Goal: Transaction & Acquisition: Purchase product/service

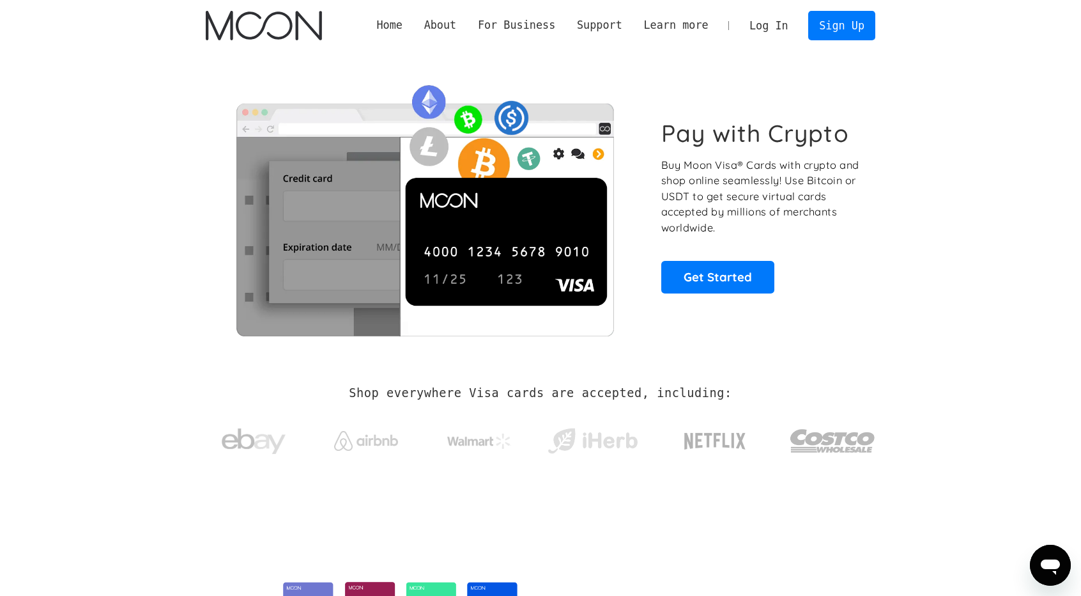
click at [764, 24] on link "Log In" at bounding box center [769, 26] width 60 height 28
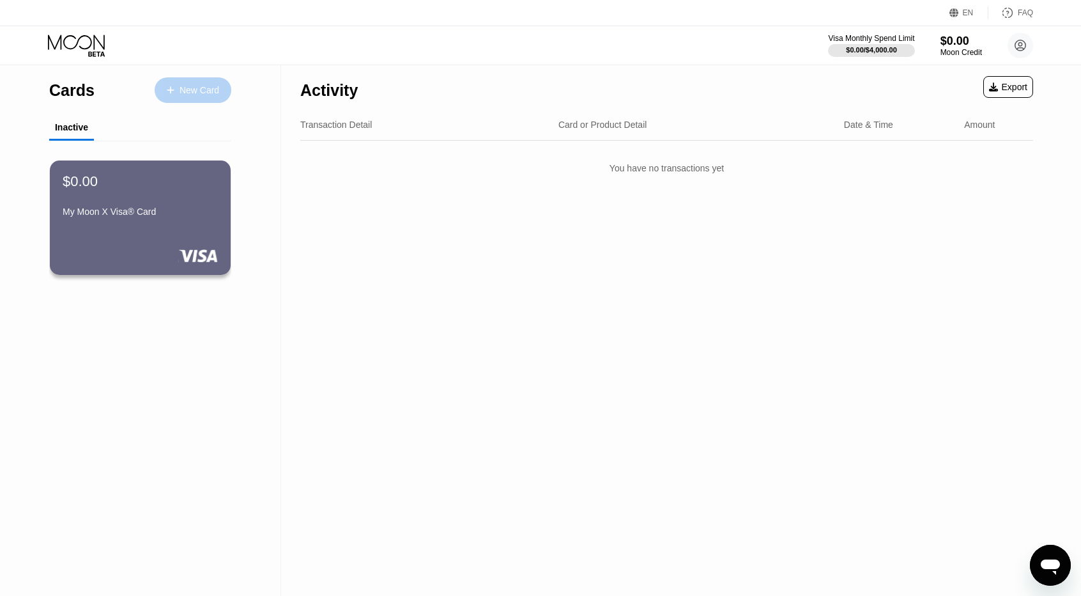
click at [187, 86] on div "New Card" at bounding box center [200, 90] width 40 height 11
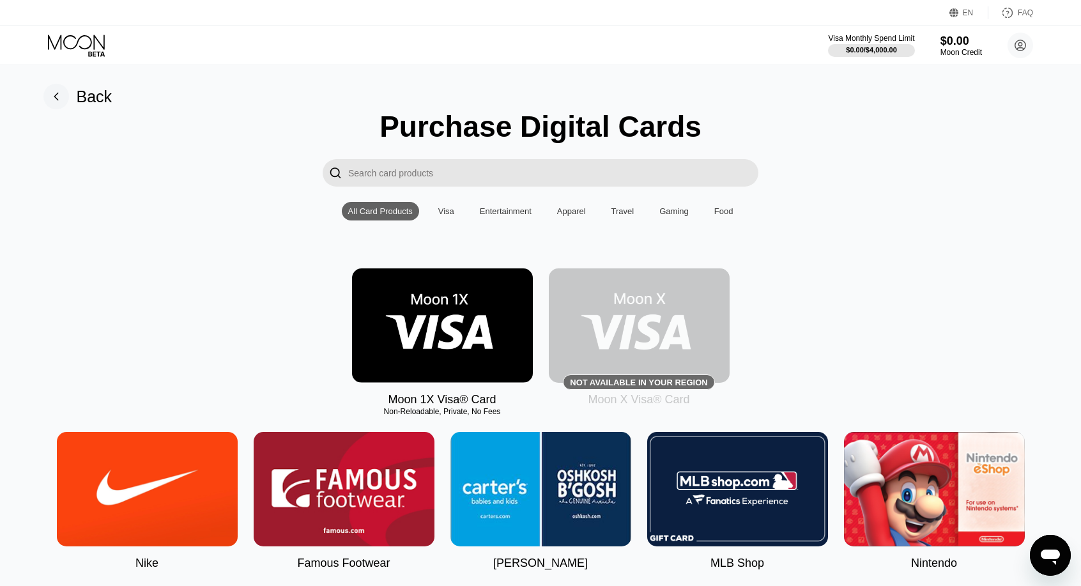
click at [299, 296] on div "Moon 1X Visa® Card Non-Reloadable, Private, No Fees Not available in your regio…" at bounding box center [541, 337] width 1053 height 138
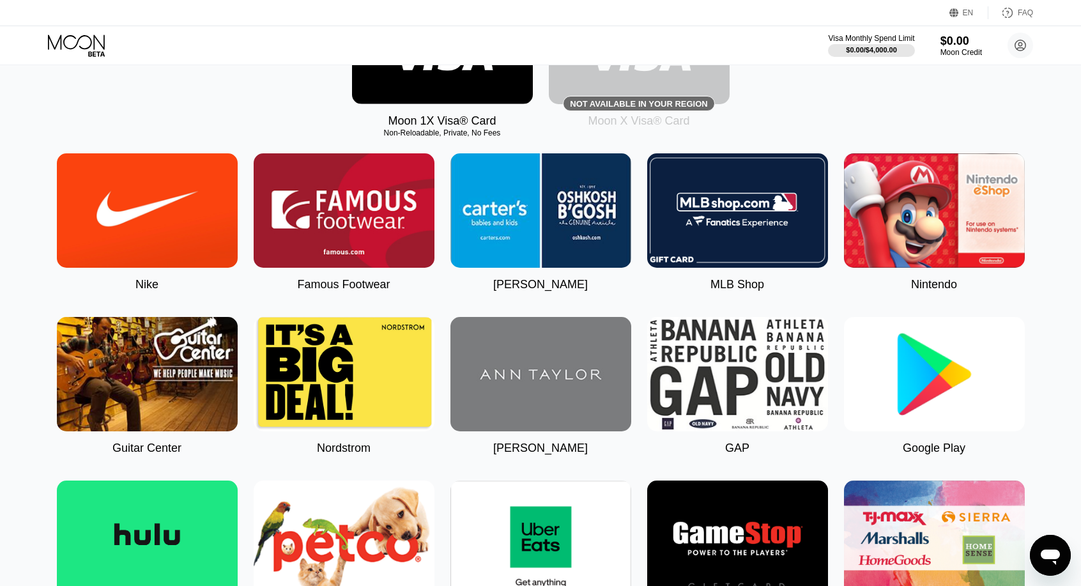
scroll to position [275, 0]
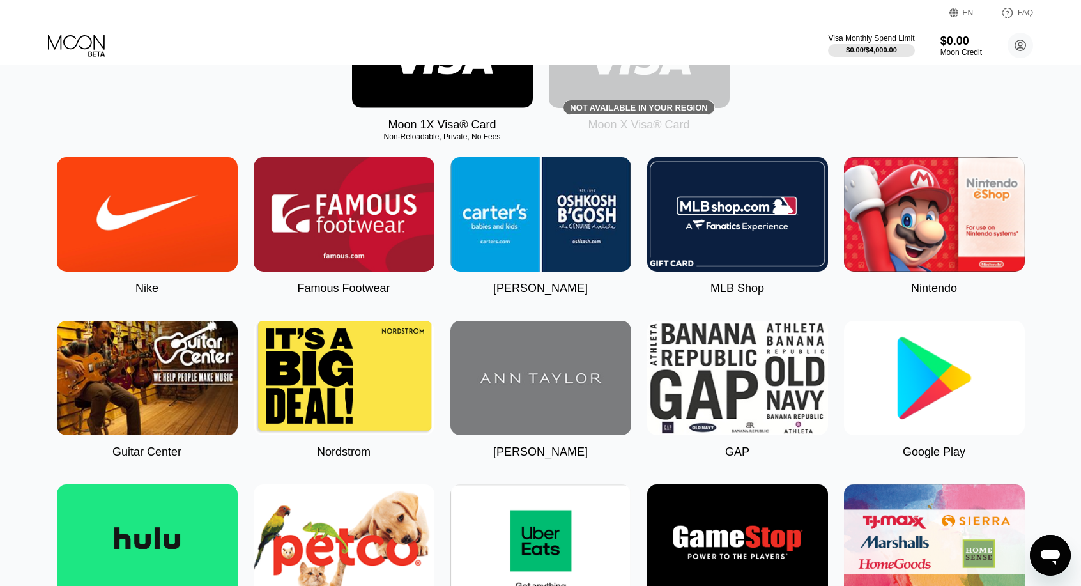
click at [923, 392] on img at bounding box center [934, 378] width 181 height 114
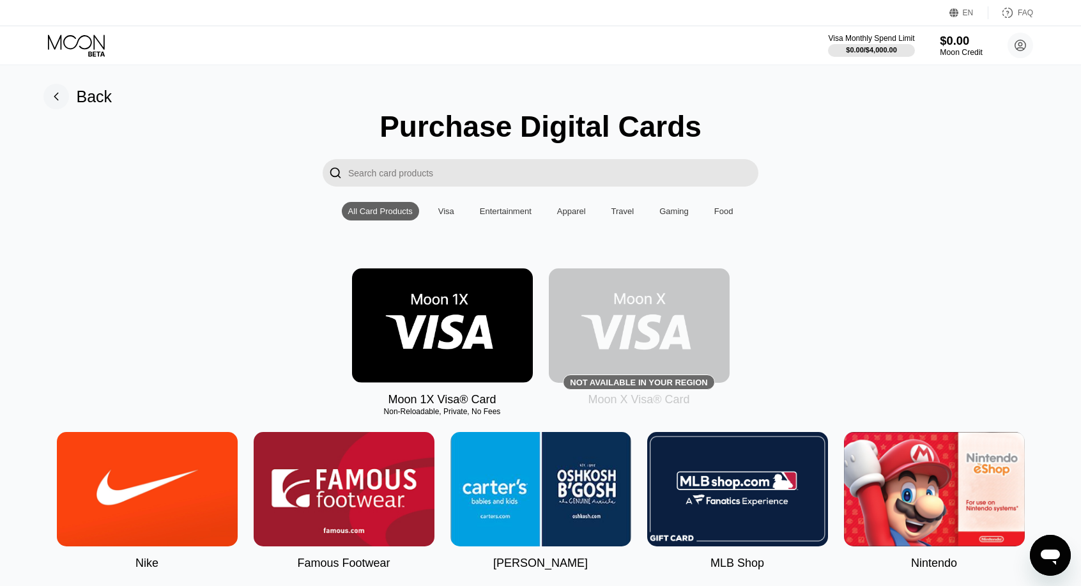
click at [957, 43] on div "$0.00" at bounding box center [961, 40] width 43 height 13
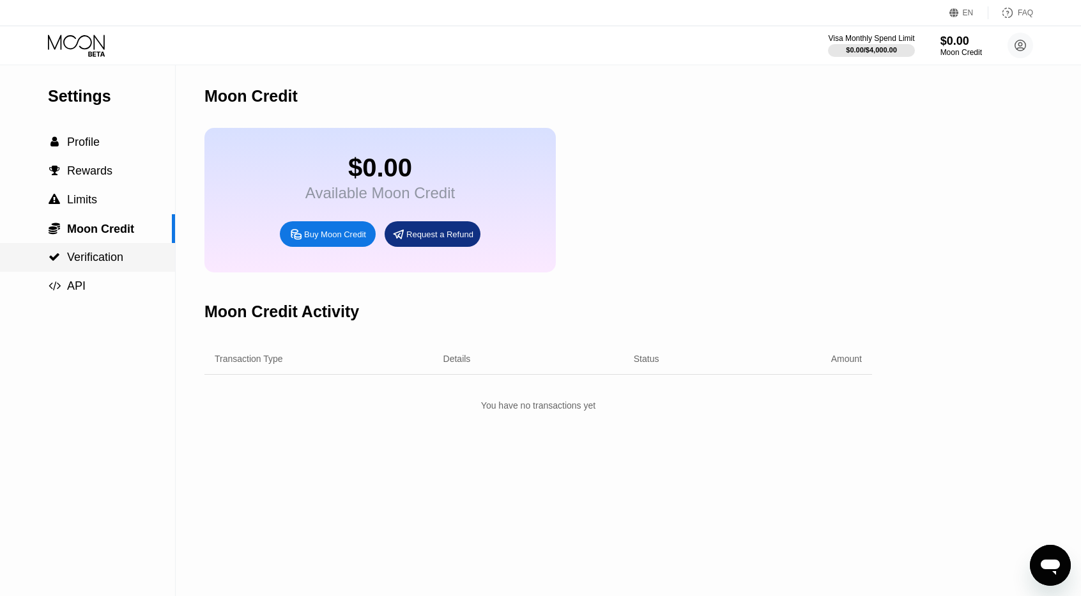
click at [95, 262] on span "Verification" at bounding box center [95, 257] width 56 height 13
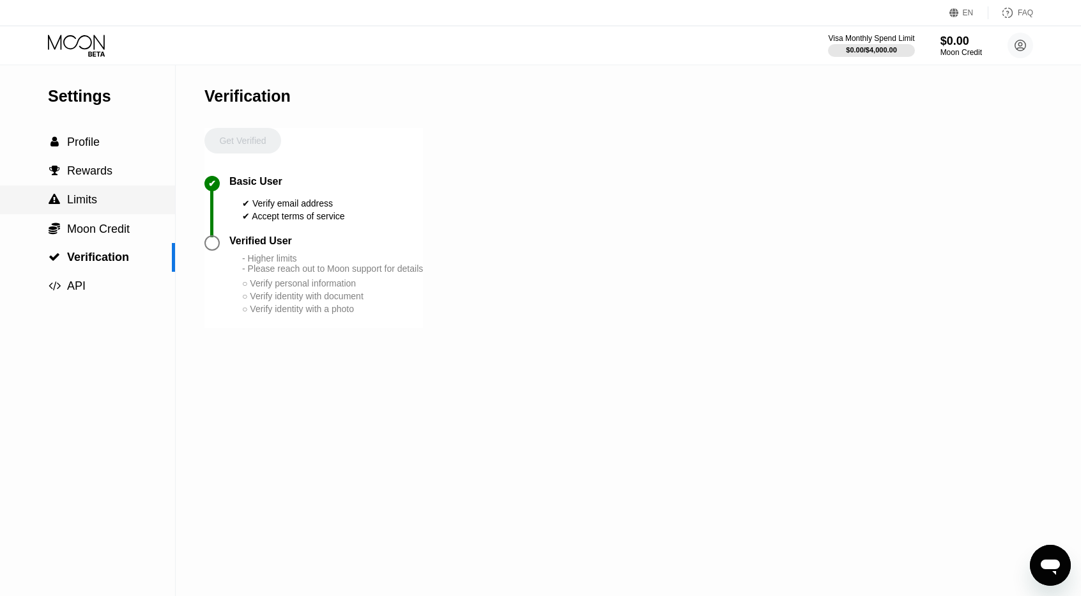
click at [80, 201] on span "Limits" at bounding box center [82, 199] width 30 height 13
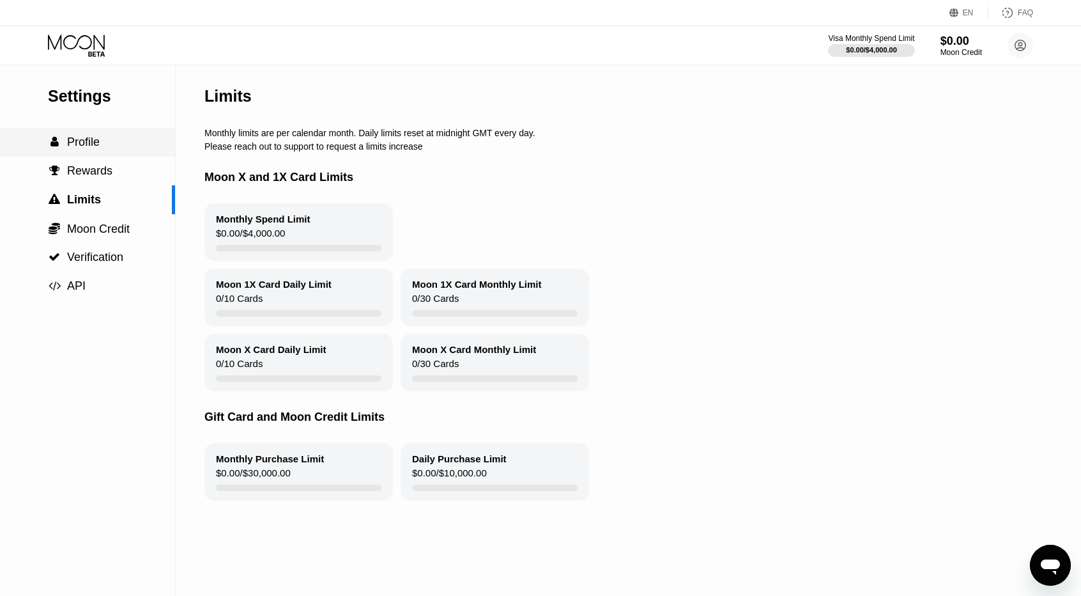
click at [102, 146] on div " Profile" at bounding box center [87, 141] width 175 height 13
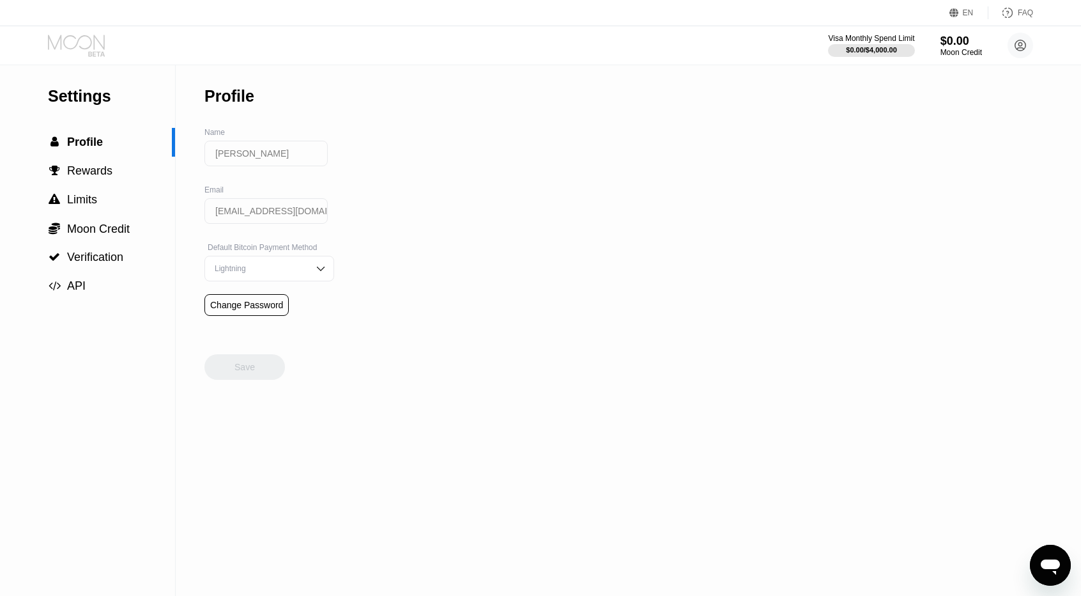
click at [74, 43] on icon at bounding box center [77, 46] width 59 height 22
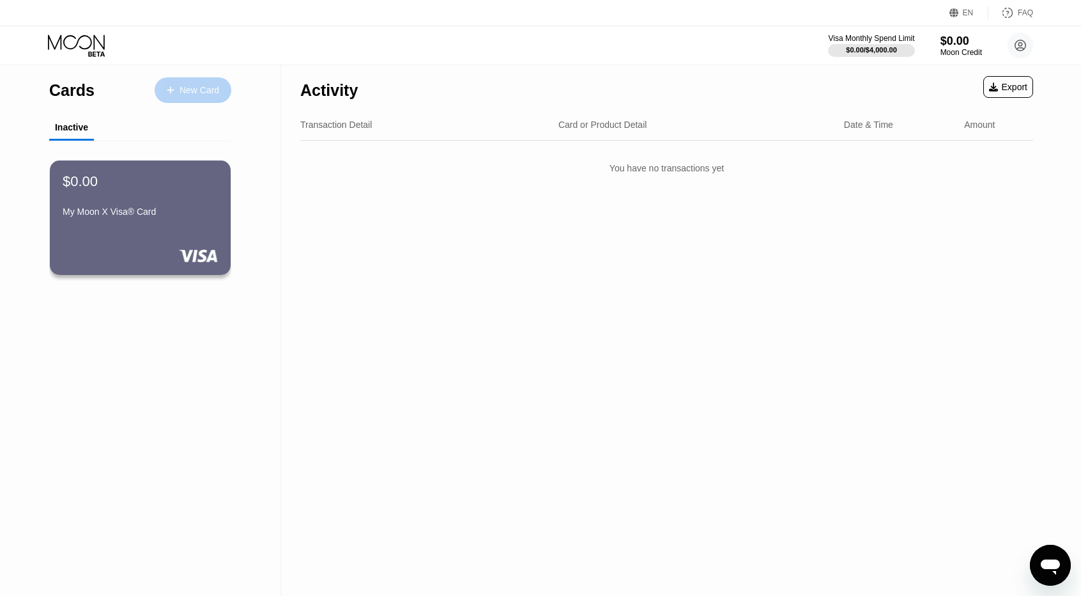
click at [202, 89] on div "New Card" at bounding box center [200, 90] width 40 height 11
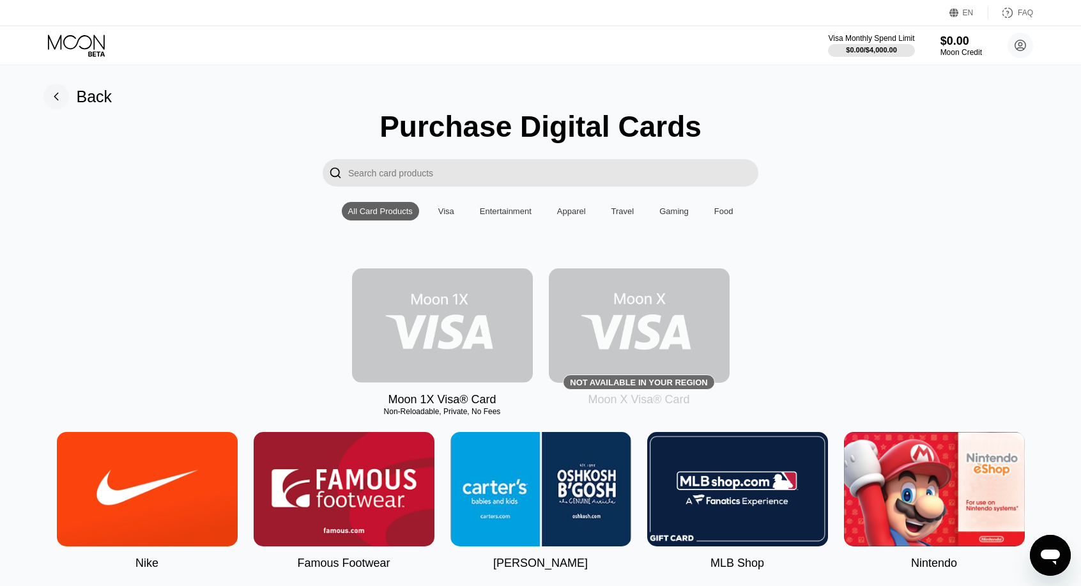
click at [444, 321] on img at bounding box center [442, 325] width 181 height 114
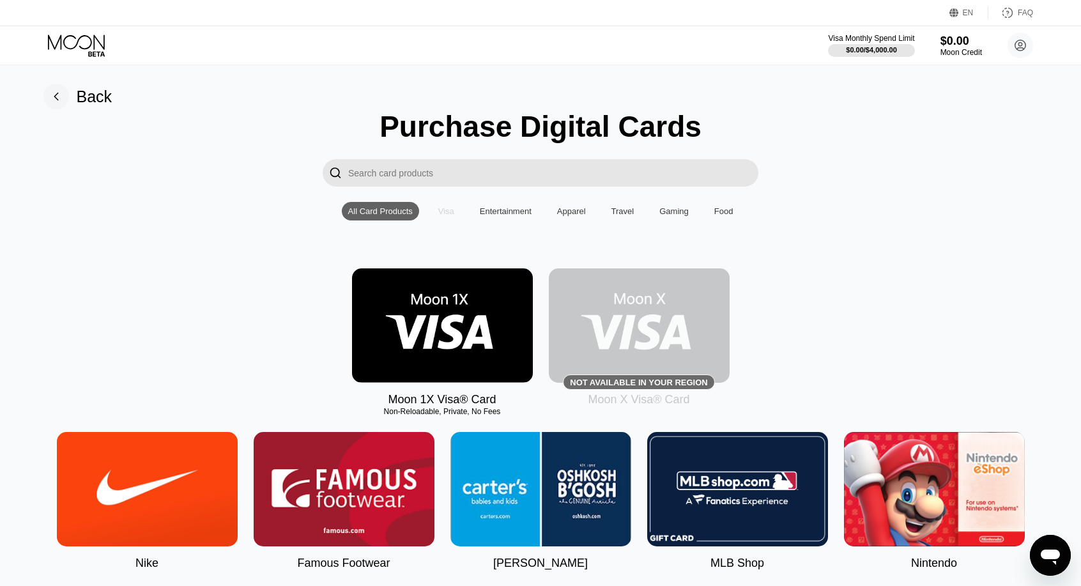
click at [445, 213] on div "Visa" at bounding box center [446, 211] width 16 height 10
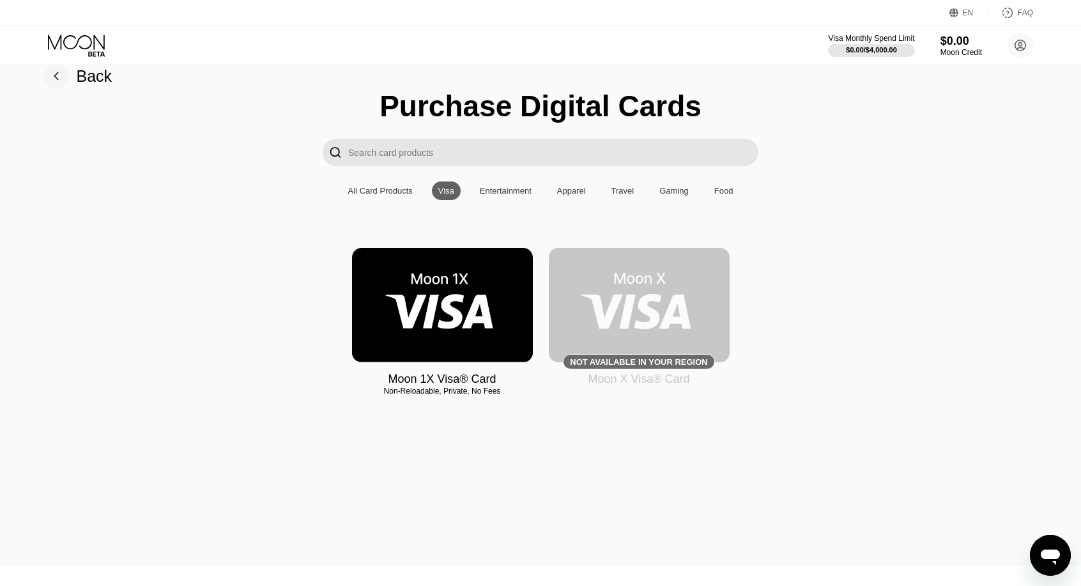
scroll to position [19, 0]
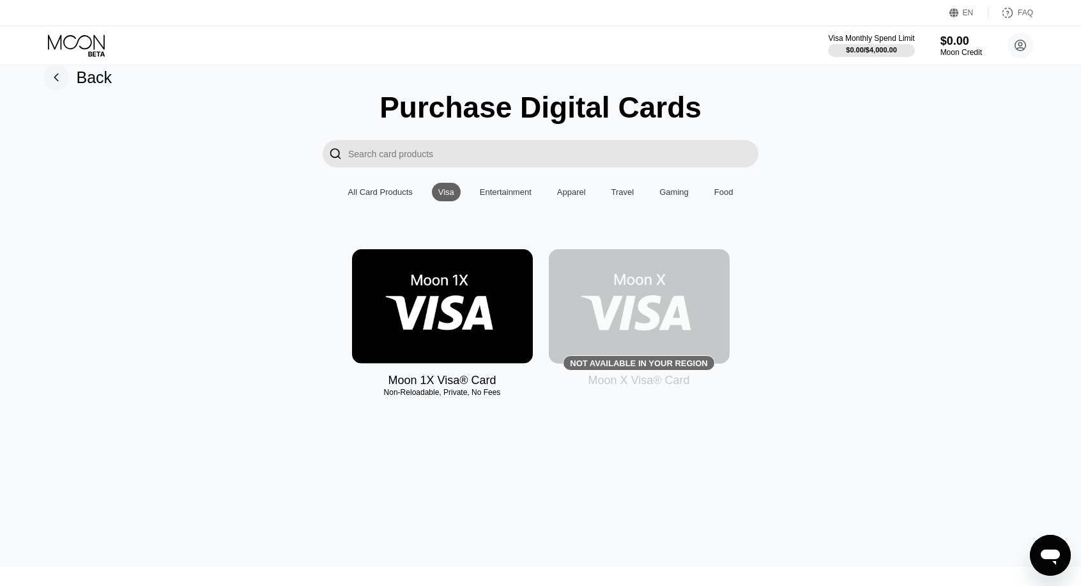
click at [450, 297] on img at bounding box center [442, 306] width 181 height 114
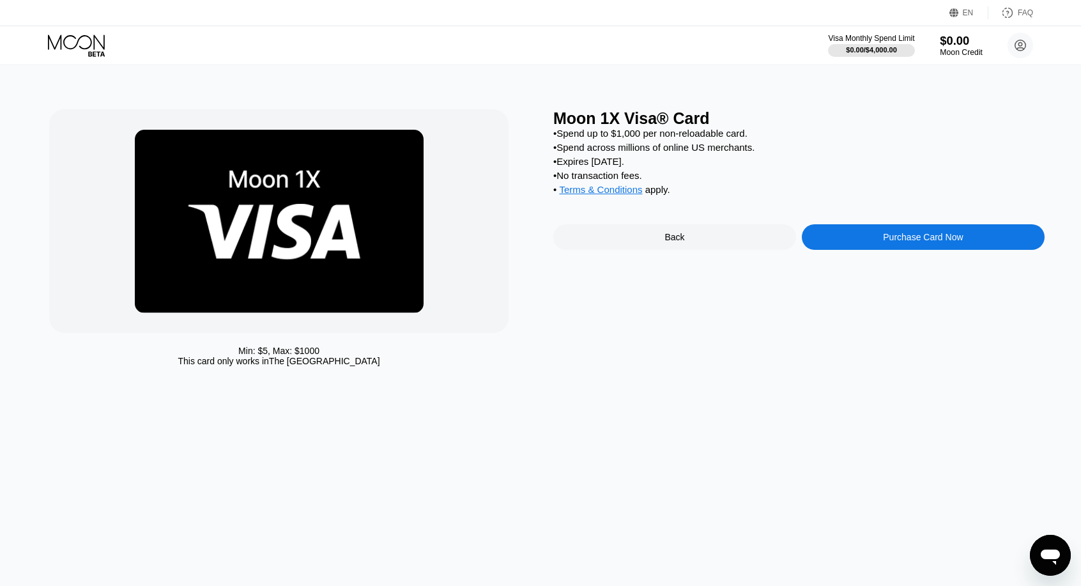
click at [954, 39] on div "$0.00" at bounding box center [961, 40] width 43 height 13
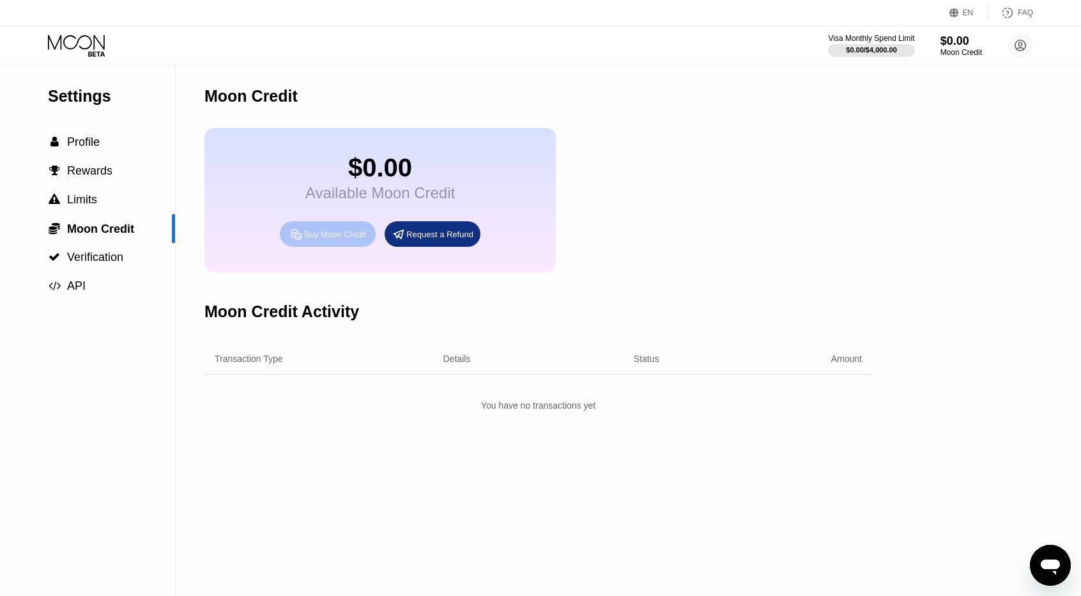
click at [317, 240] on div "Buy Moon Credit" at bounding box center [335, 234] width 62 height 11
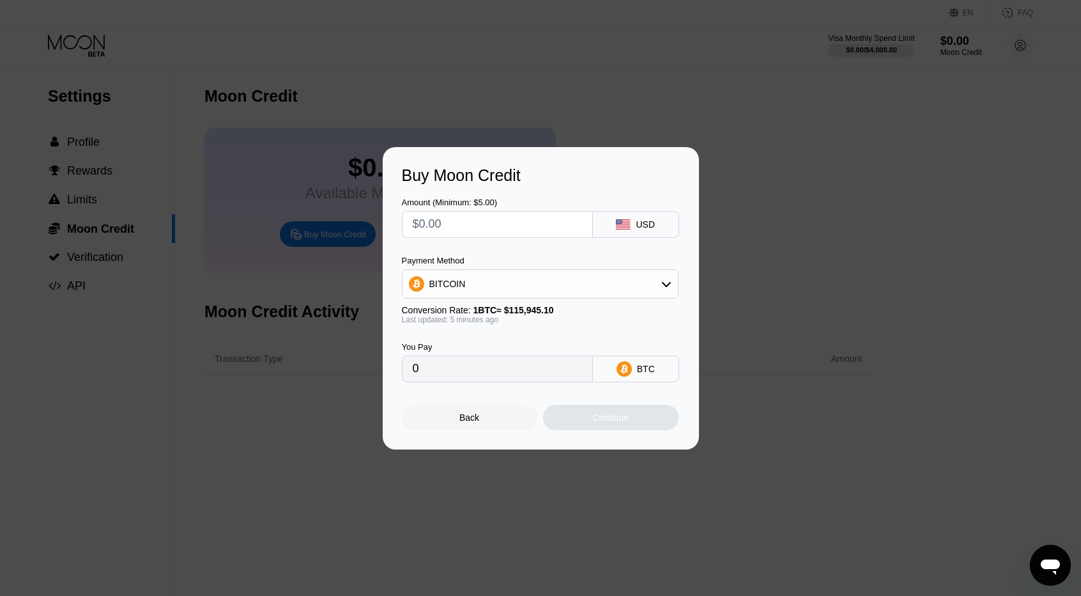
click at [662, 279] on icon at bounding box center [666, 284] width 10 height 10
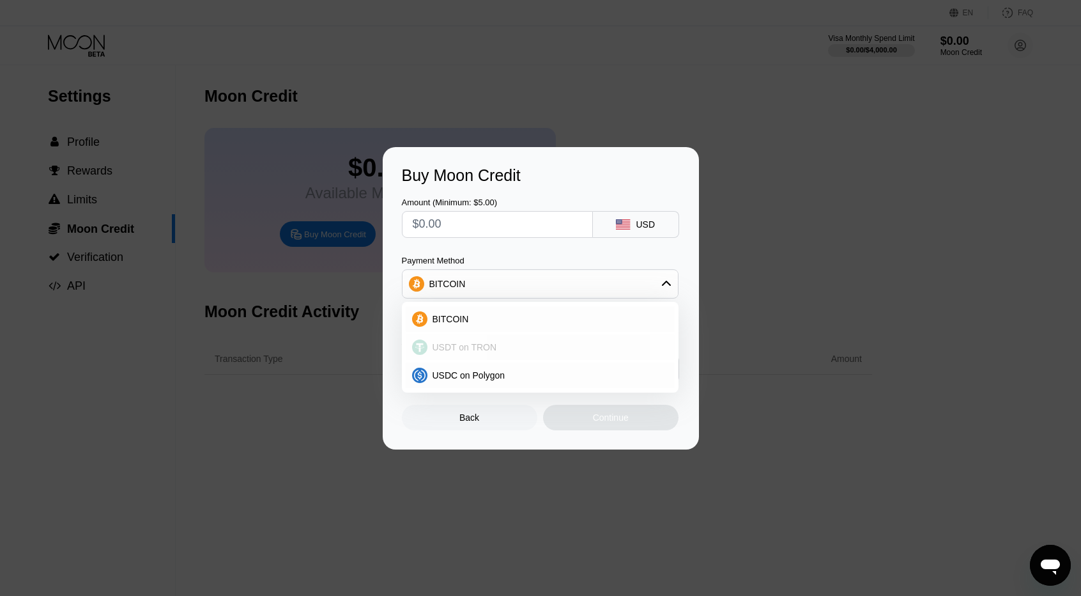
click at [506, 343] on div "USDT on TRON" at bounding box center [548, 347] width 241 height 10
type input "0.00"
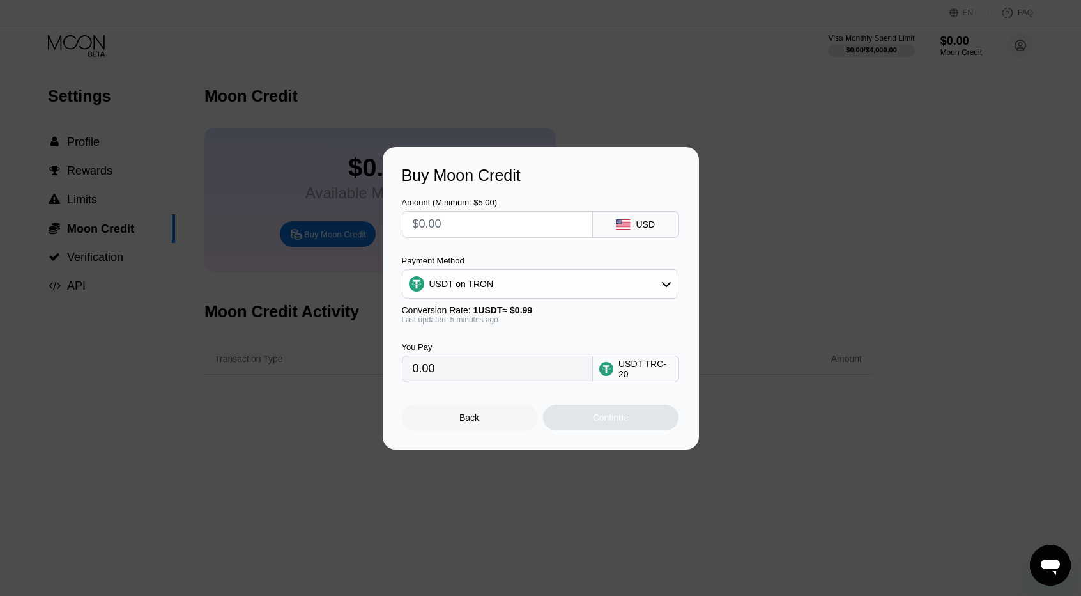
click at [518, 223] on input "text" at bounding box center [497, 225] width 169 height 26
type input "$2"
type input "2.02"
type input "$25"
type input "25.25"
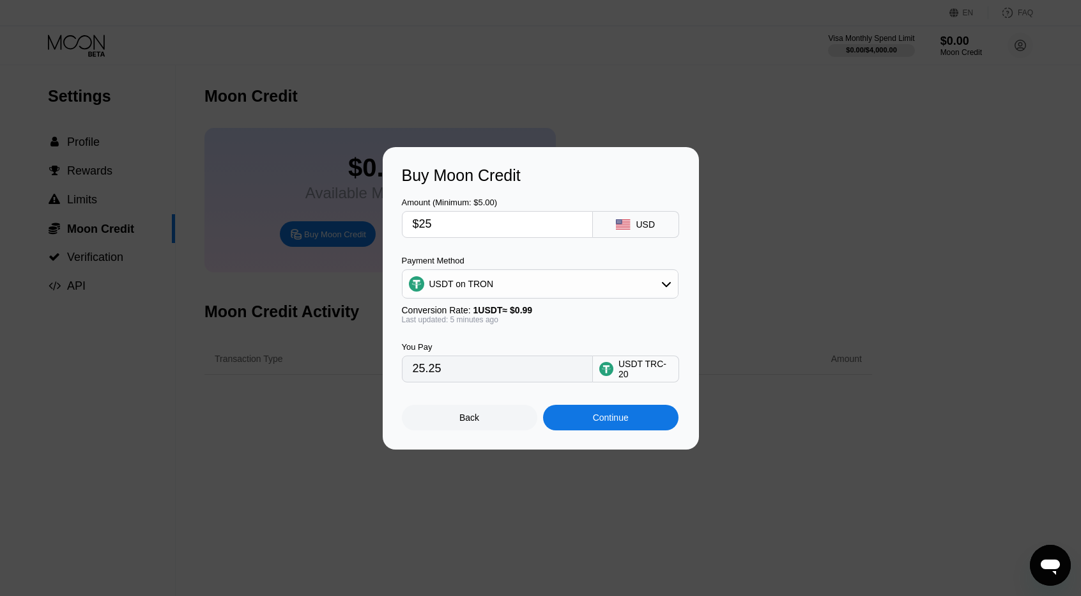
click at [558, 185] on div "Amount (Minimum: $5.00) $25 USD" at bounding box center [541, 211] width 278 height 53
click at [573, 333] on div "You Pay 25.25 USDT TRC-20" at bounding box center [541, 353] width 278 height 58
click at [445, 220] on input "$25" at bounding box center [497, 225] width 169 height 26
type input "$2"
type input "2.02"
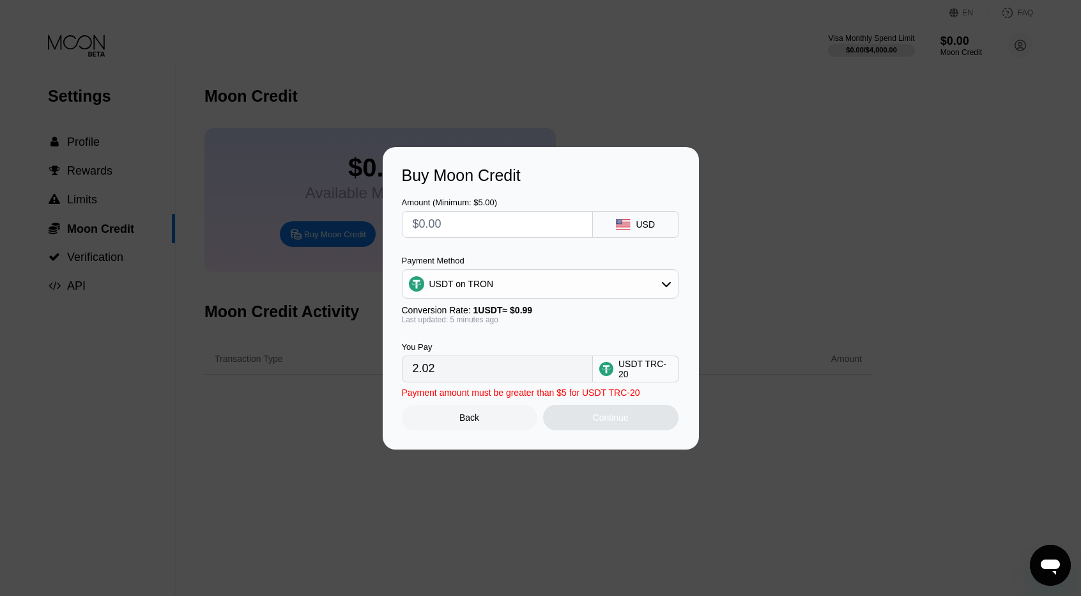
type input "0.00"
type input "$3"
type input "3.03"
type input "$30"
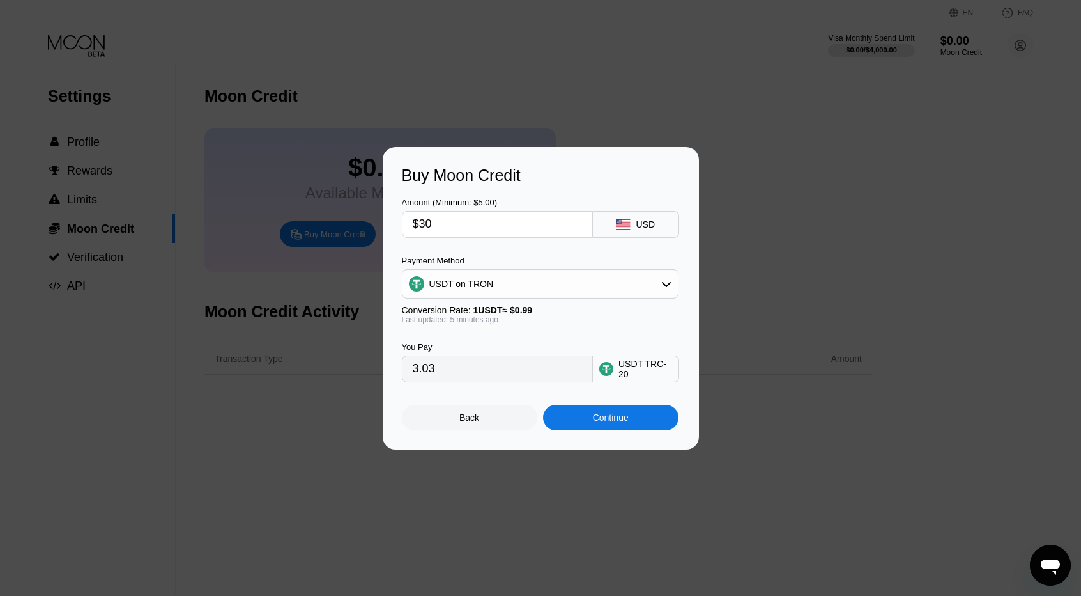
type input "30.30"
type input "$30"
click at [601, 422] on div "Continue" at bounding box center [611, 417] width 36 height 10
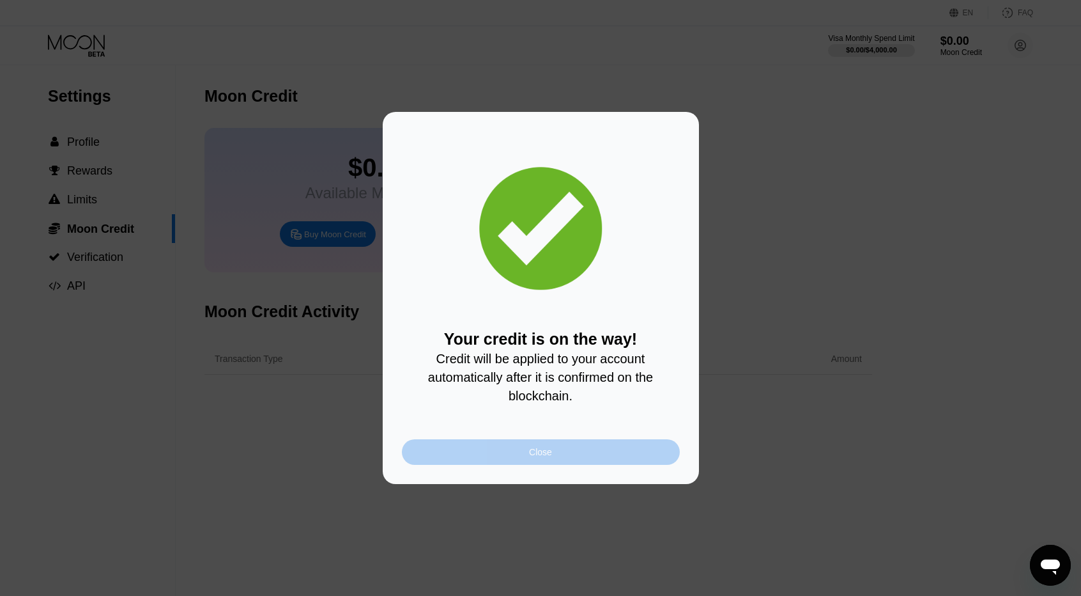
click at [546, 457] on div "Close" at bounding box center [540, 452] width 23 height 10
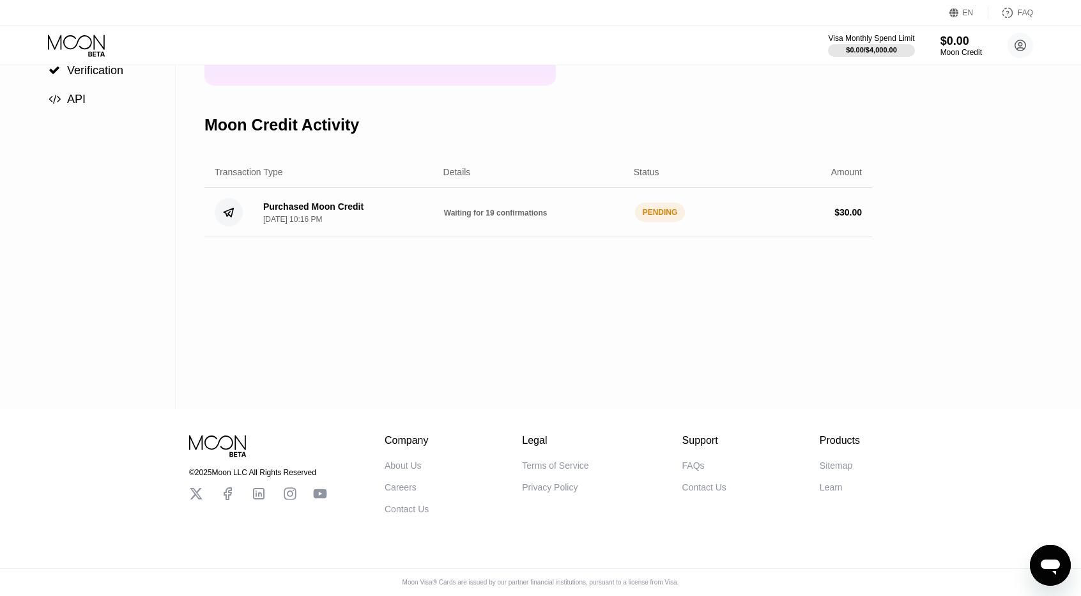
scroll to position [196, 0]
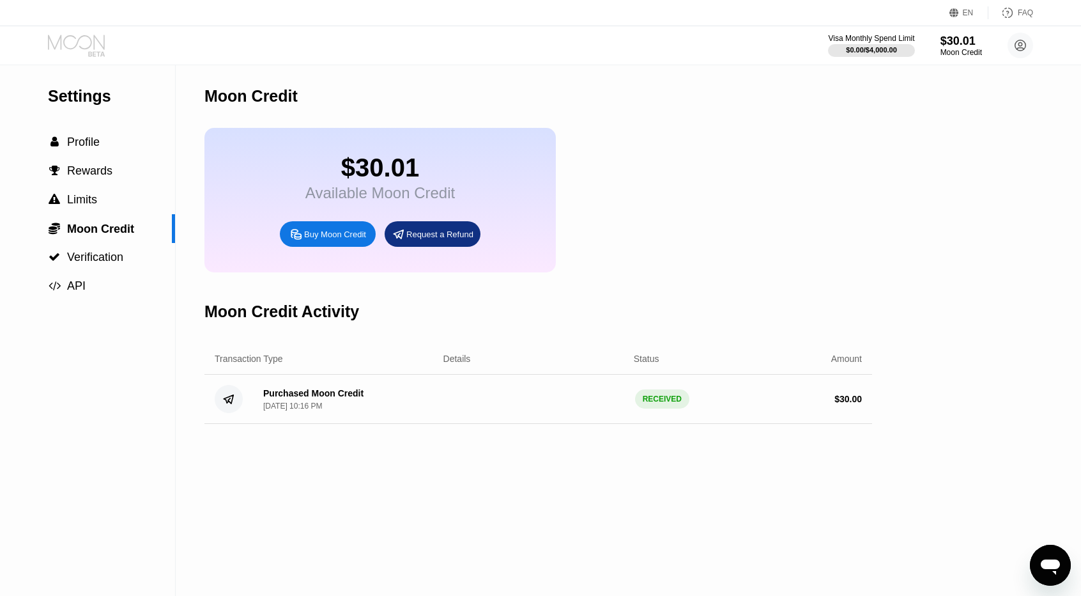
click at [86, 43] on icon at bounding box center [77, 46] width 59 height 22
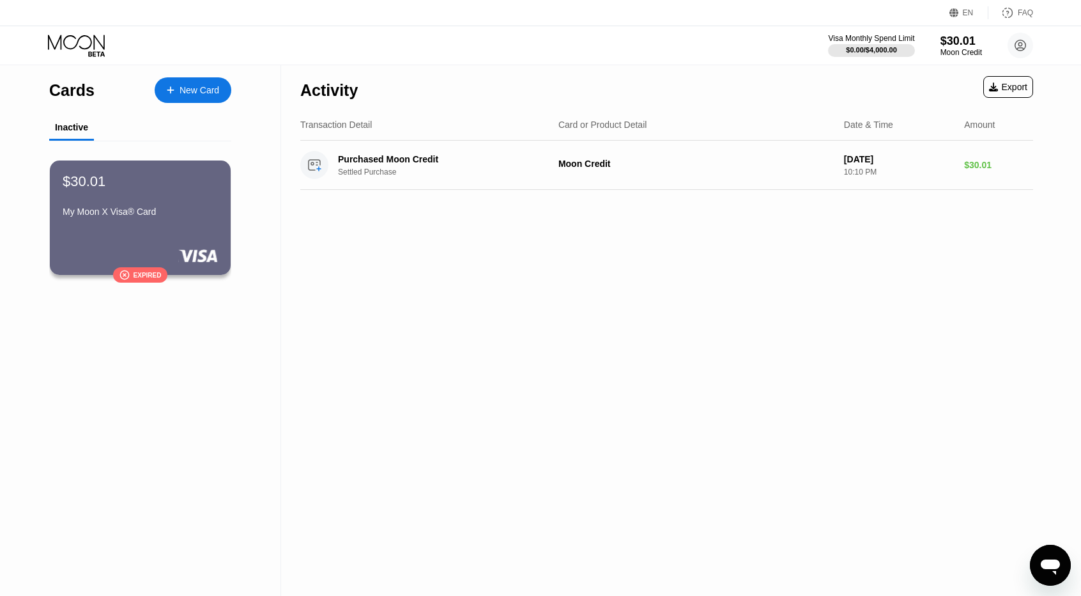
click at [194, 88] on div "New Card" at bounding box center [200, 90] width 40 height 11
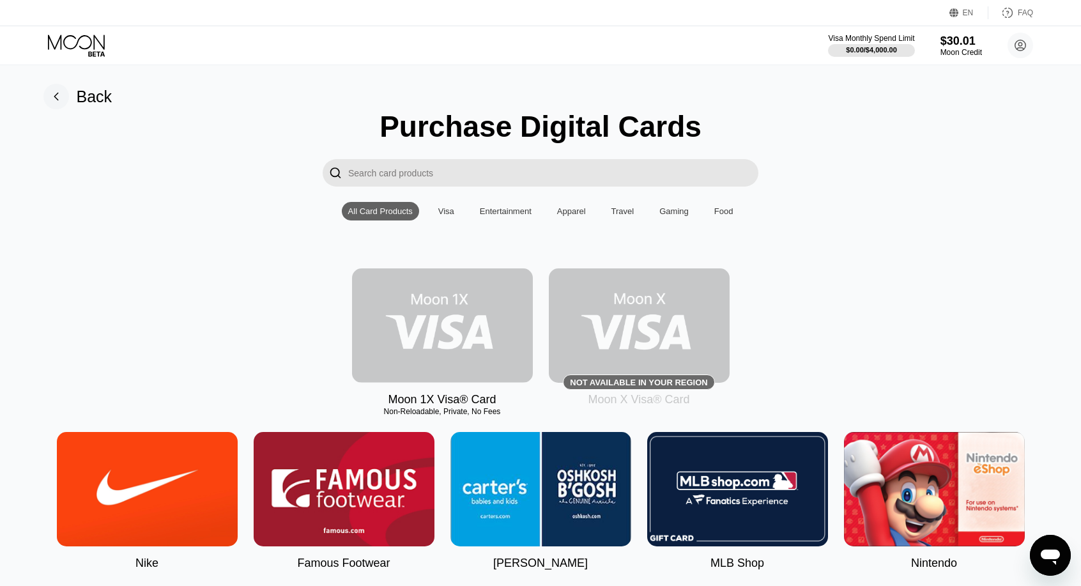
click at [450, 329] on img at bounding box center [442, 325] width 181 height 114
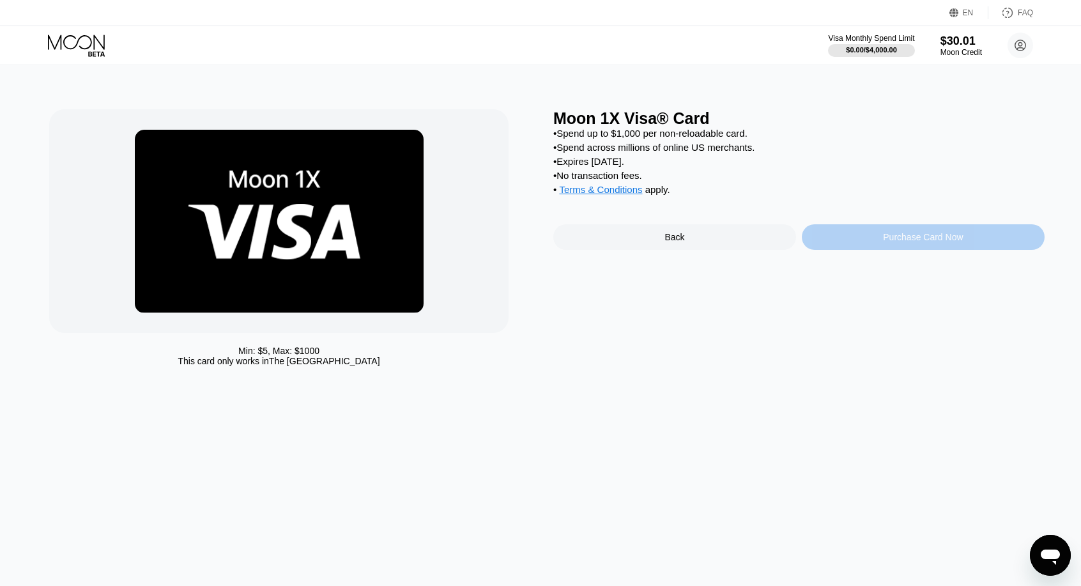
click at [917, 242] on div "Purchase Card Now" at bounding box center [923, 237] width 80 height 10
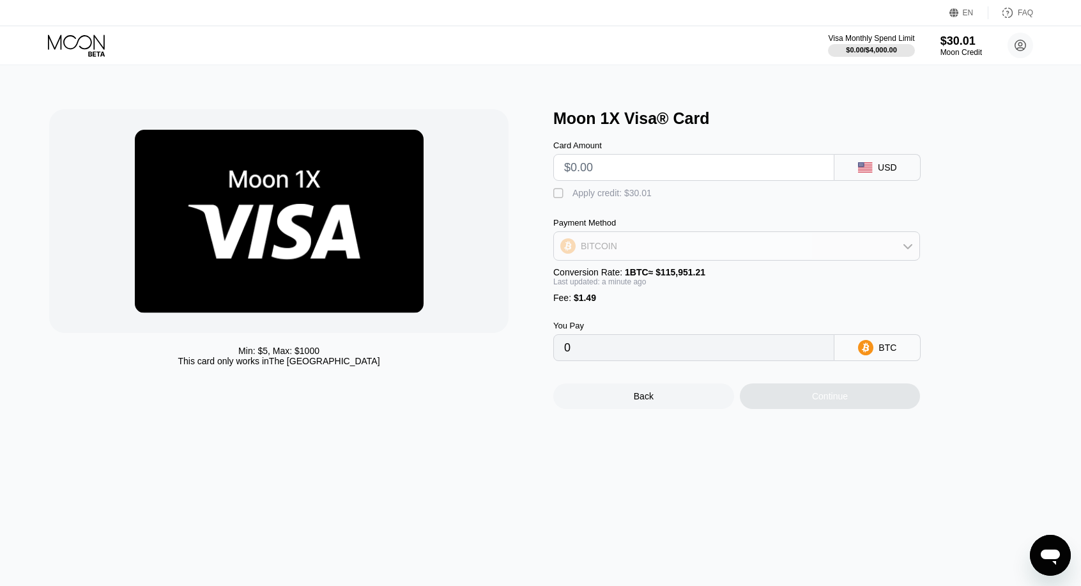
click at [909, 251] on icon at bounding box center [908, 246] width 10 height 10
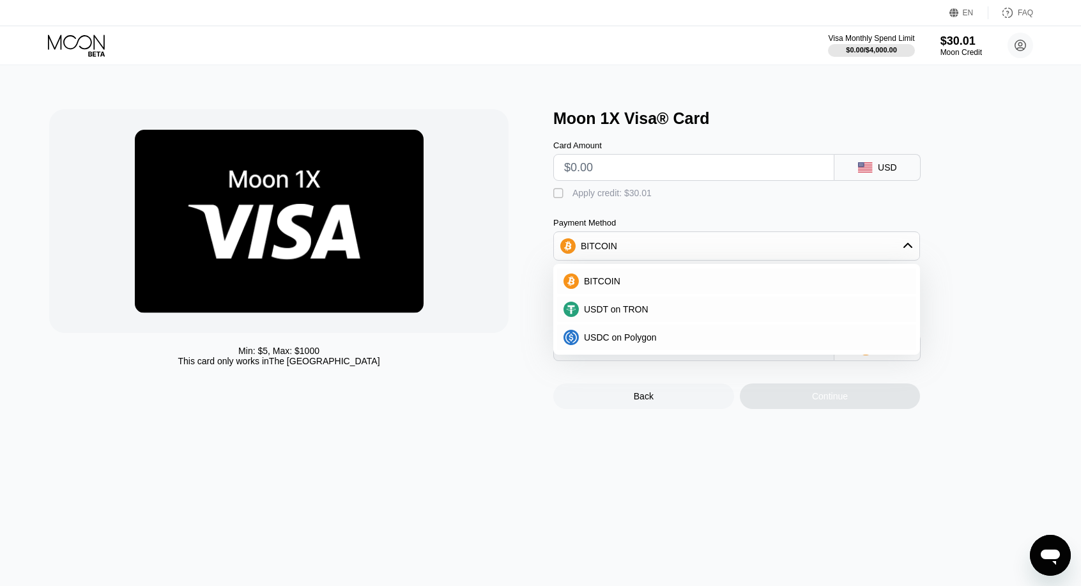
click at [949, 197] on div " Apply credit: $30.01" at bounding box center [757, 190] width 409 height 19
click at [709, 174] on input "text" at bounding box center [693, 168] width 259 height 26
type input "$3"
type input "0.00003873"
type input "$30"
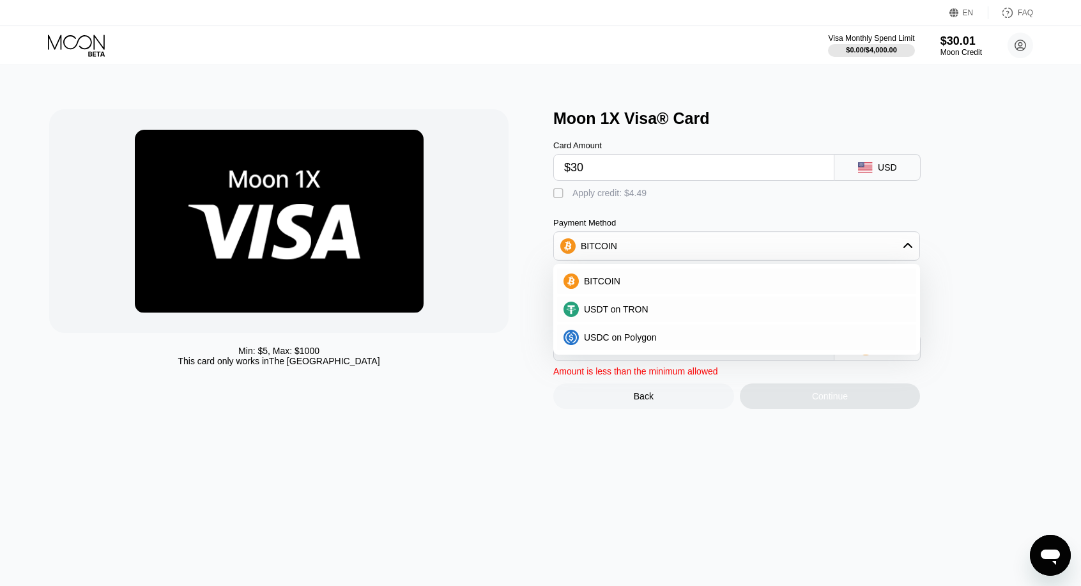
type input "0.00027158"
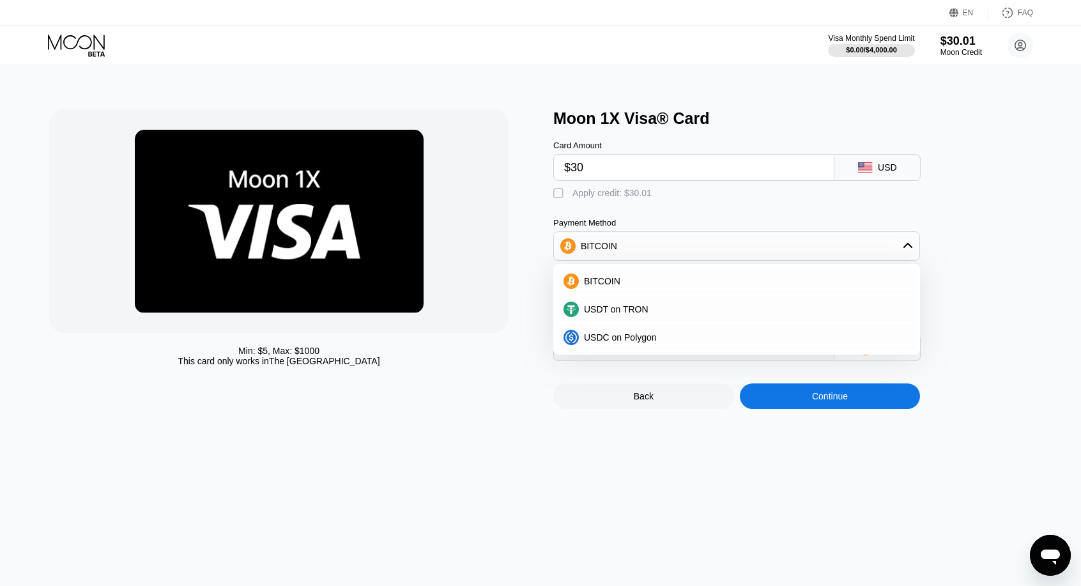
type input "$30"
click at [519, 236] on div "Min: $ 5 , Max: $ 1000 This card only works in The United States" at bounding box center [294, 259] width 491 height 300
click at [823, 217] on div "Card Amount $30 USD  Apply credit: $30.01 Payment Method BITCOIN BITCOIN USDT …" at bounding box center [757, 244] width 409 height 233
click at [962, 301] on div "Card Amount $30 USD  Apply credit: $30.01 Payment Method BITCOIN BITCOIN USDT …" at bounding box center [757, 244] width 409 height 233
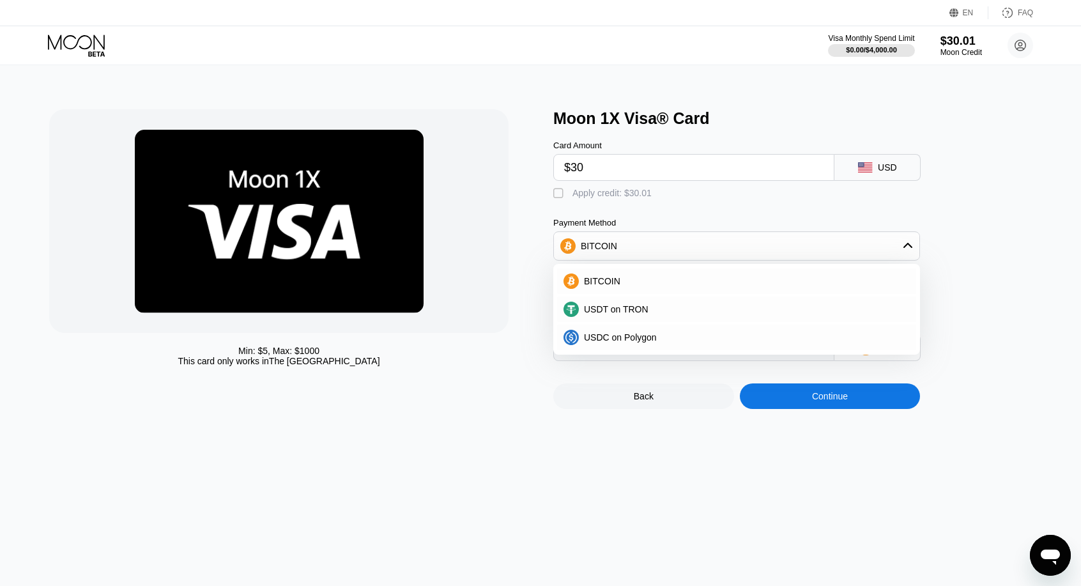
click at [856, 222] on div "Payment Method" at bounding box center [736, 223] width 367 height 10
click at [877, 252] on div "BITCOIN" at bounding box center [737, 246] width 366 height 26
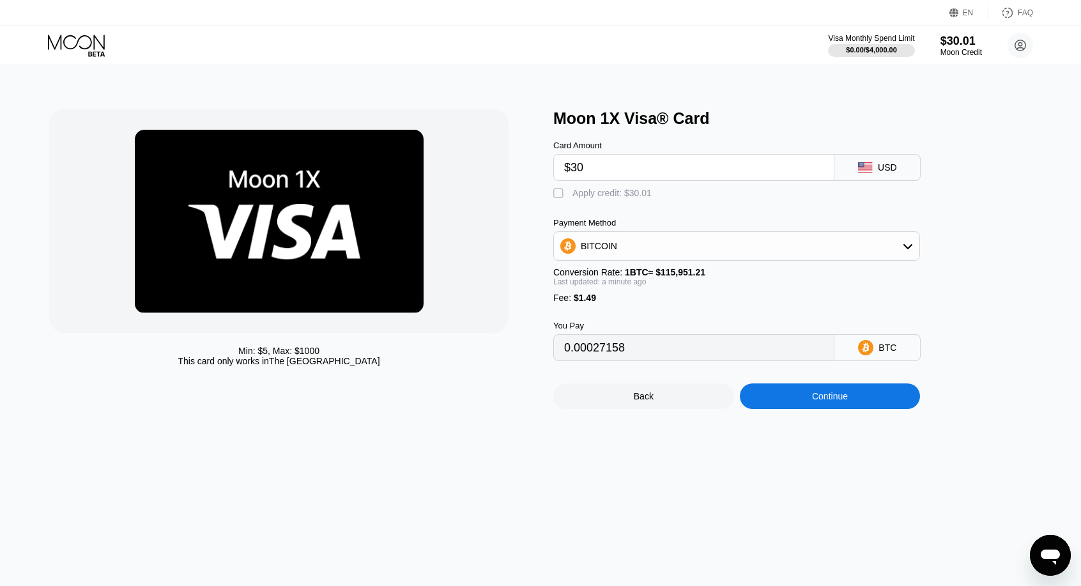
click at [607, 174] on input "$30" at bounding box center [693, 168] width 259 height 26
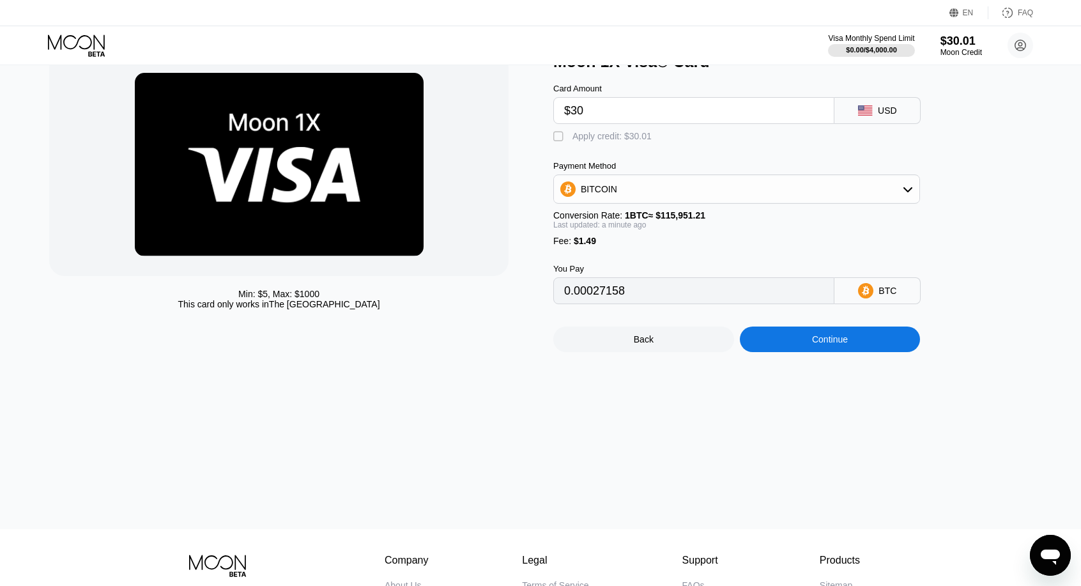
scroll to position [56, 0]
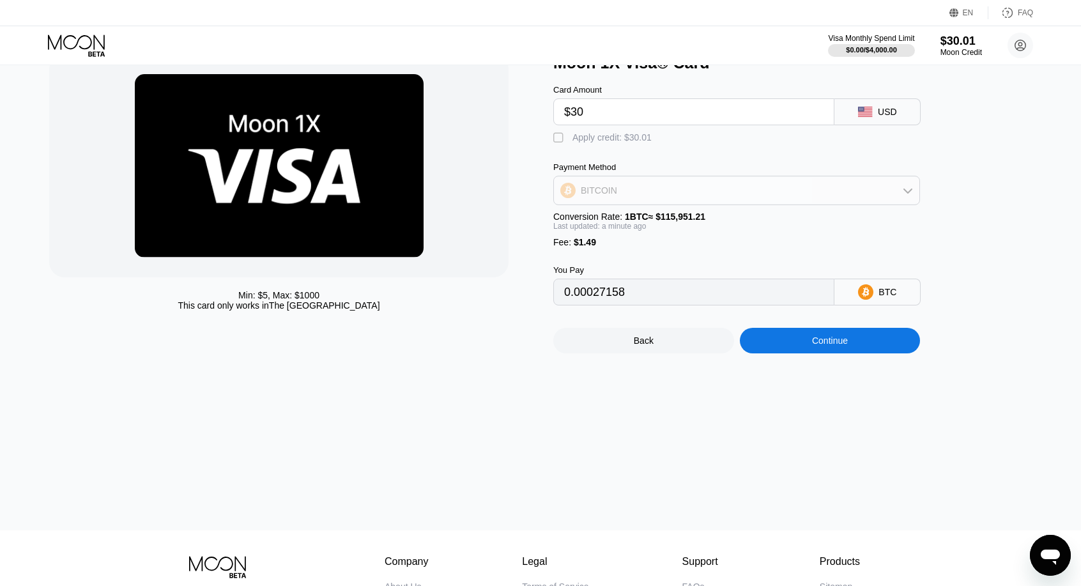
click at [908, 191] on icon at bounding box center [908, 190] width 10 height 10
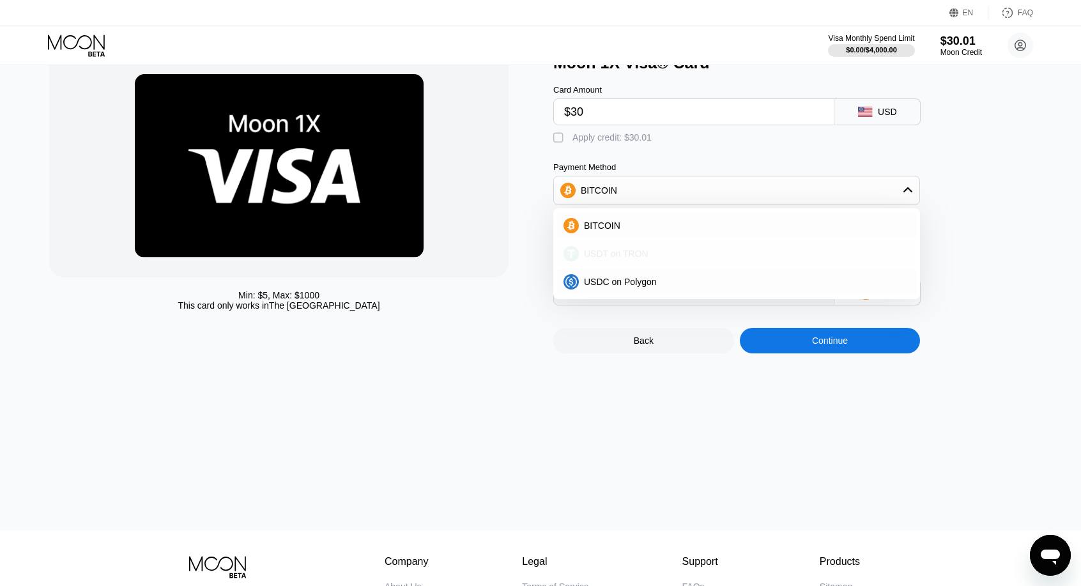
click at [715, 256] on div "USDT on TRON" at bounding box center [744, 254] width 331 height 10
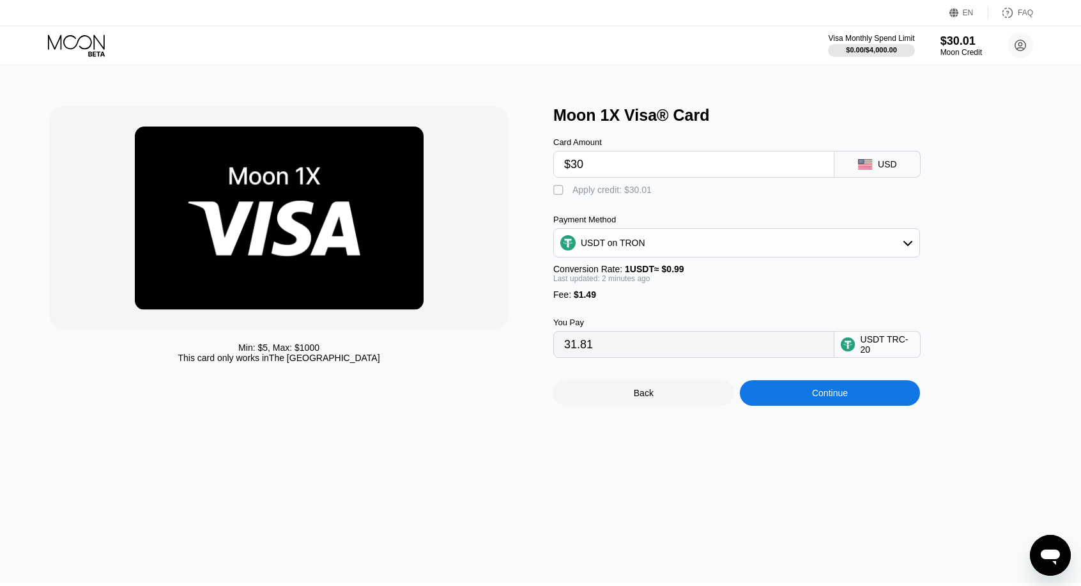
scroll to position [0, 0]
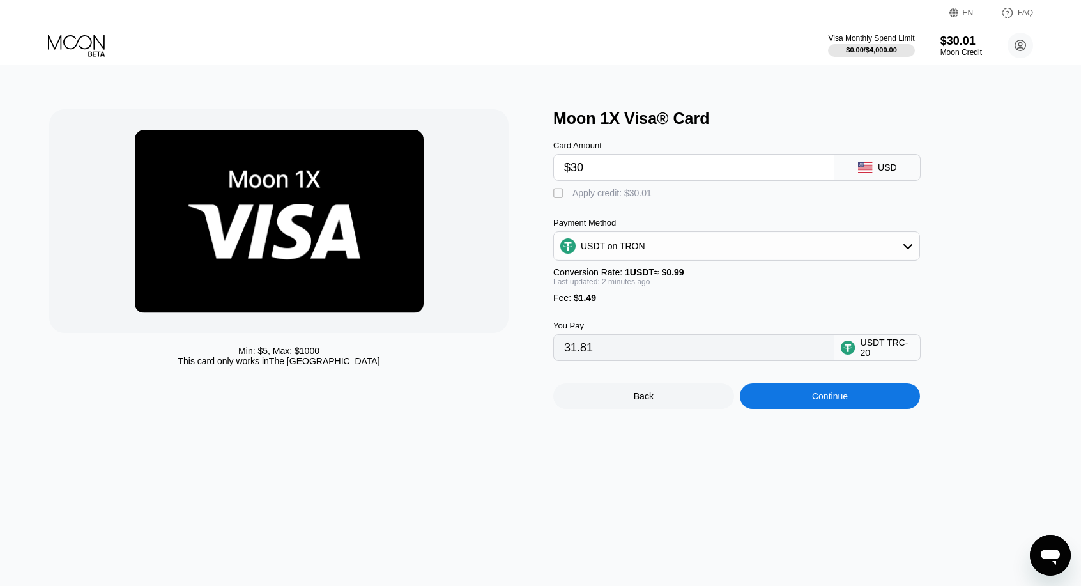
click at [559, 196] on div "" at bounding box center [559, 193] width 13 height 13
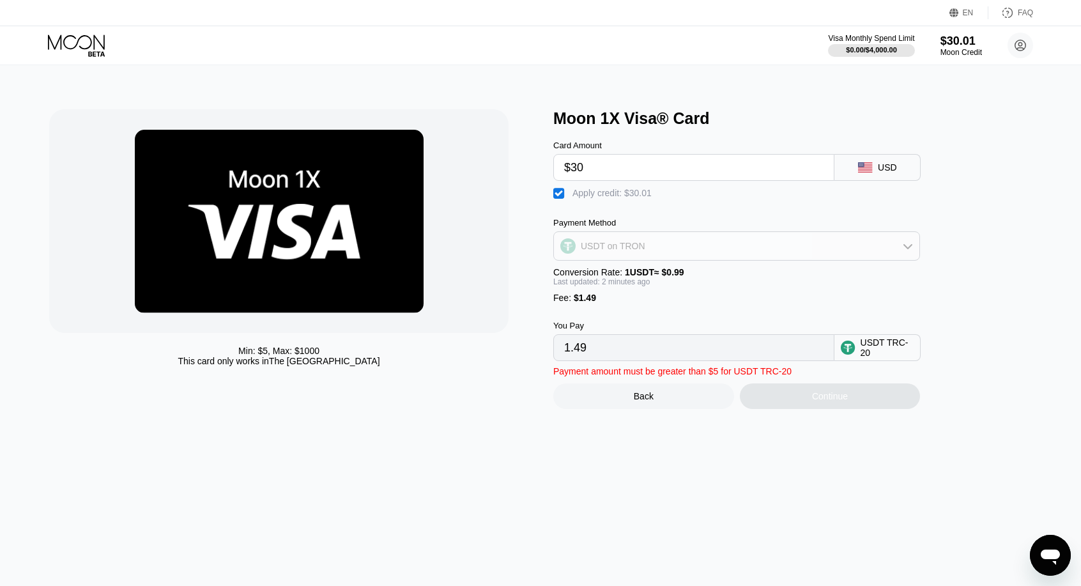
click at [908, 251] on icon at bounding box center [908, 246] width 10 height 10
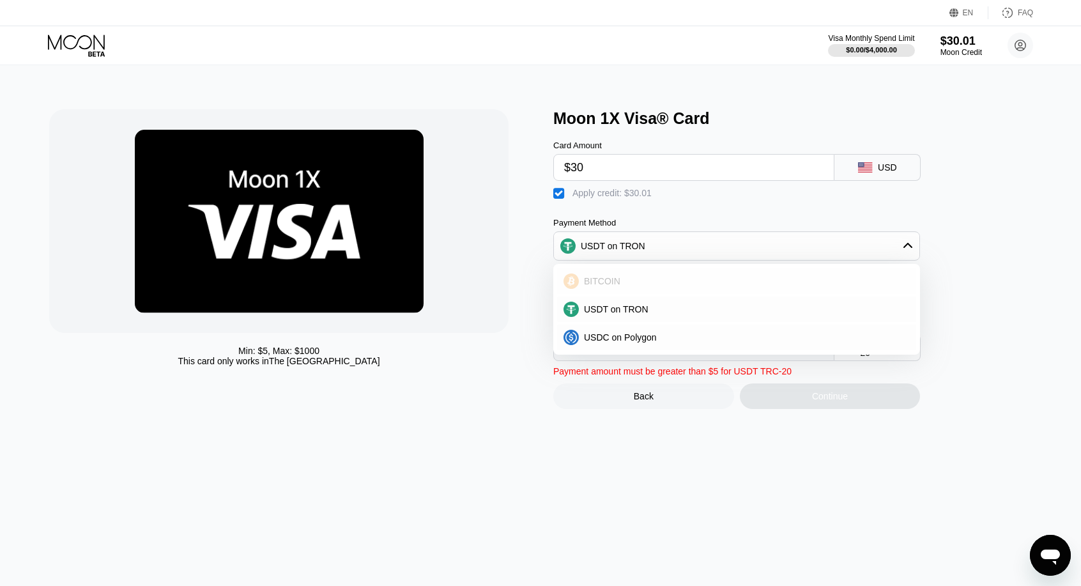
click at [744, 275] on div "BITCOIN" at bounding box center [736, 281] width 359 height 26
type input "0.00001276"
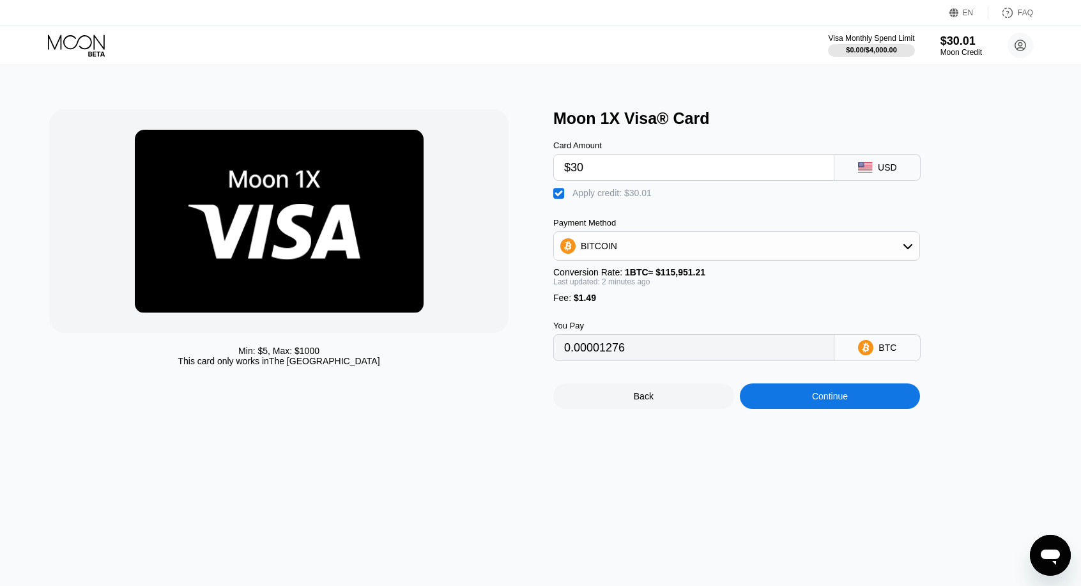
click at [528, 310] on div "Min: $ 5 , Max: $ 1000 This card only works in The United States" at bounding box center [294, 259] width 491 height 300
click at [674, 205] on div "Card Amount $30 USD  Apply credit: $30.01 Payment Method BITCOIN Conversion Ra…" at bounding box center [757, 244] width 409 height 233
click at [837, 401] on div "Continue" at bounding box center [830, 396] width 36 height 10
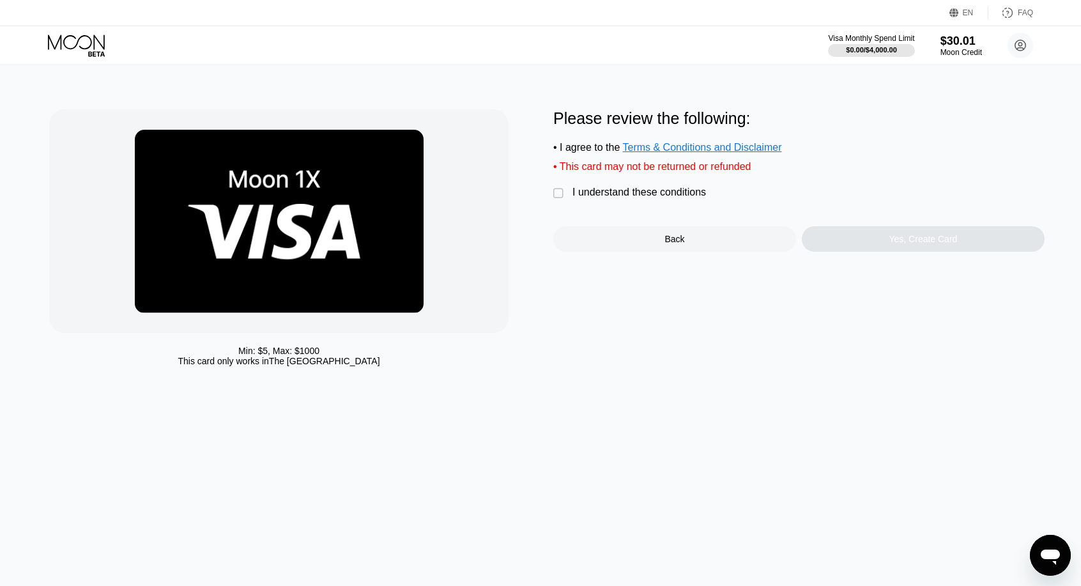
click at [560, 200] on div "" at bounding box center [559, 193] width 13 height 13
click at [929, 244] on div "Yes, Create Card" at bounding box center [923, 239] width 68 height 10
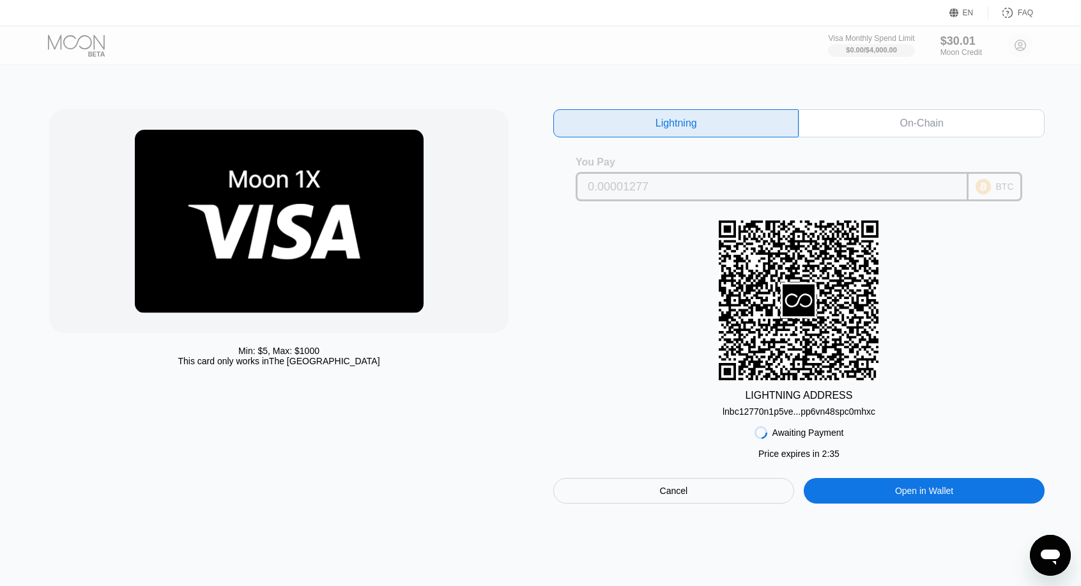
click at [993, 190] on div "BTC" at bounding box center [996, 186] width 54 height 29
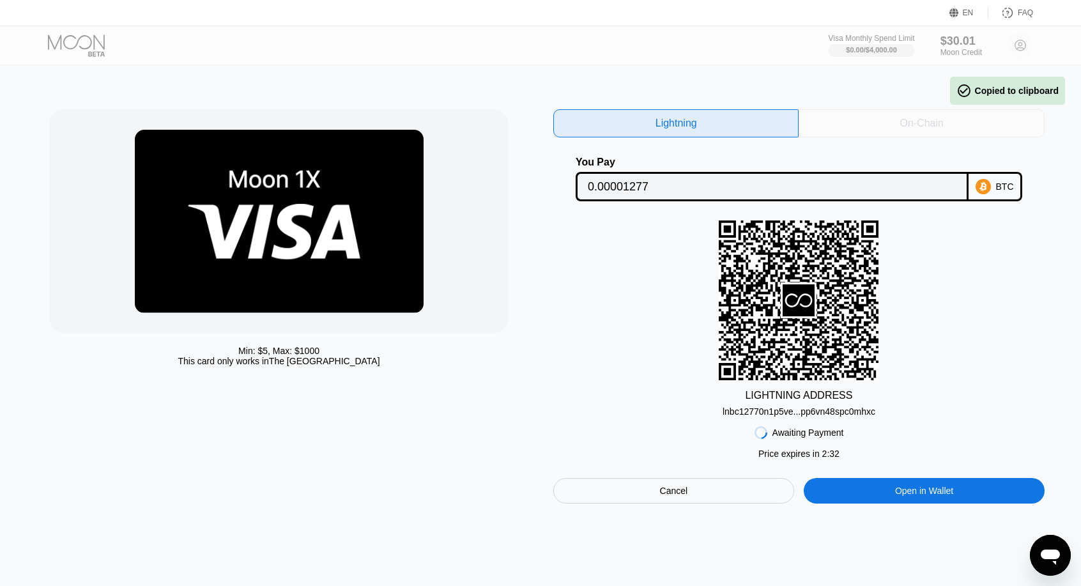
click at [917, 124] on div "On-Chain" at bounding box center [921, 123] width 43 height 13
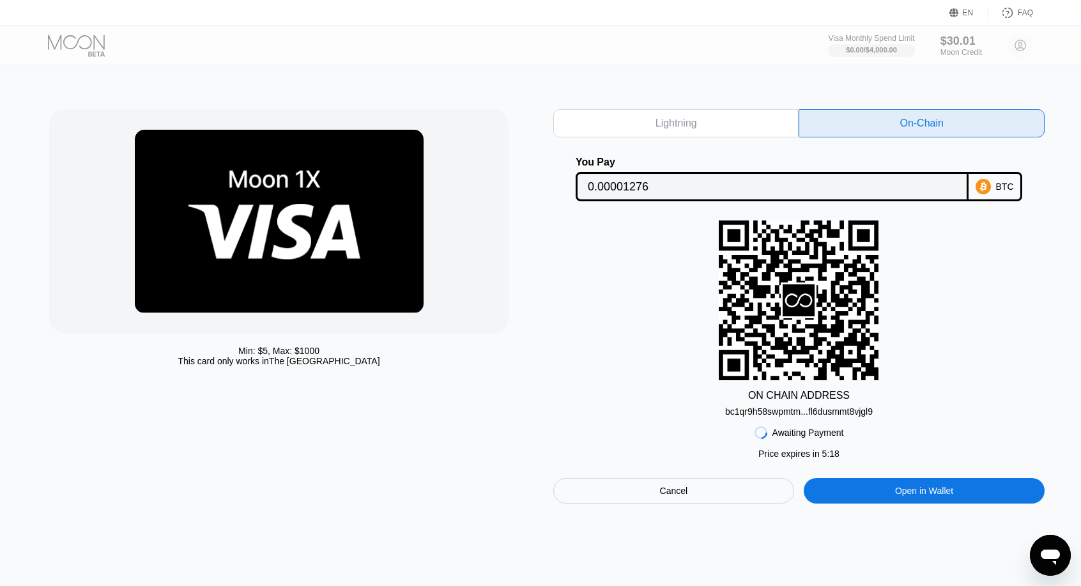
click at [665, 497] on div "Cancel" at bounding box center [674, 491] width 28 height 12
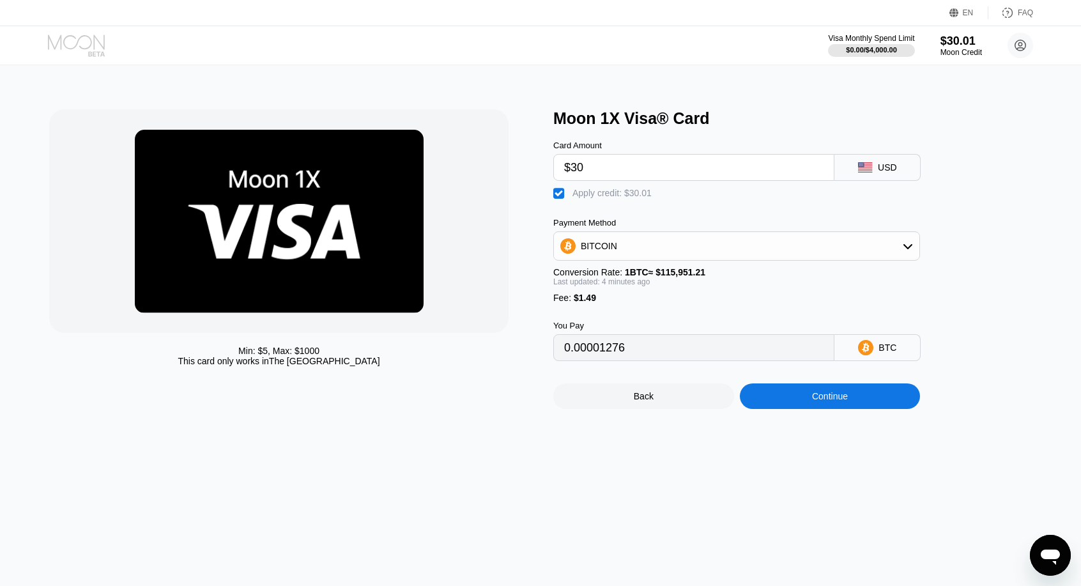
click at [86, 37] on icon at bounding box center [77, 46] width 59 height 22
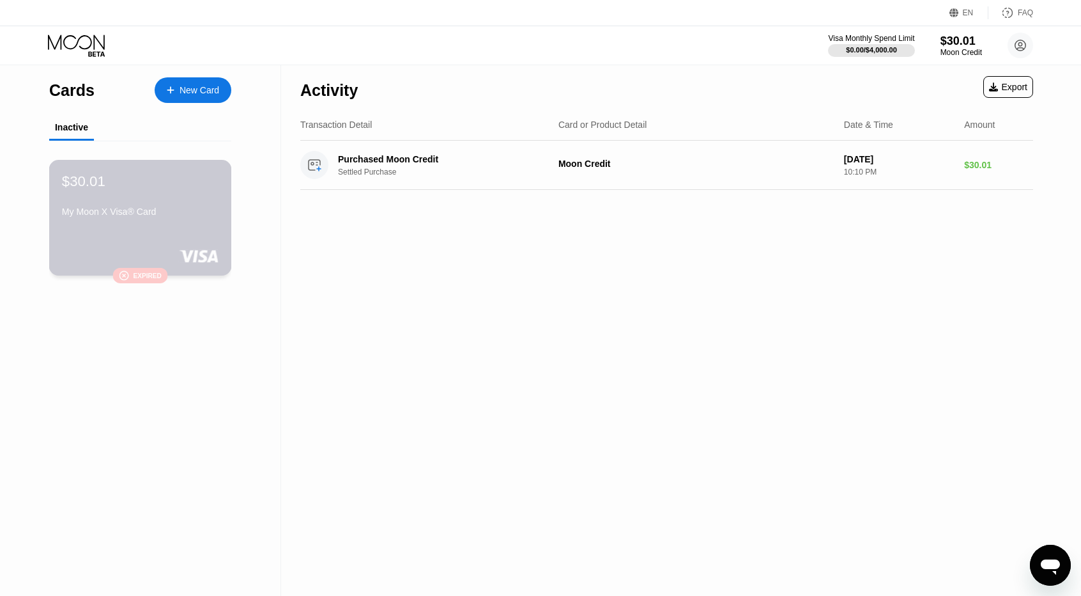
click at [156, 233] on div "$30.01 My Moon X Visa® Card  Expired" at bounding box center [140, 218] width 183 height 116
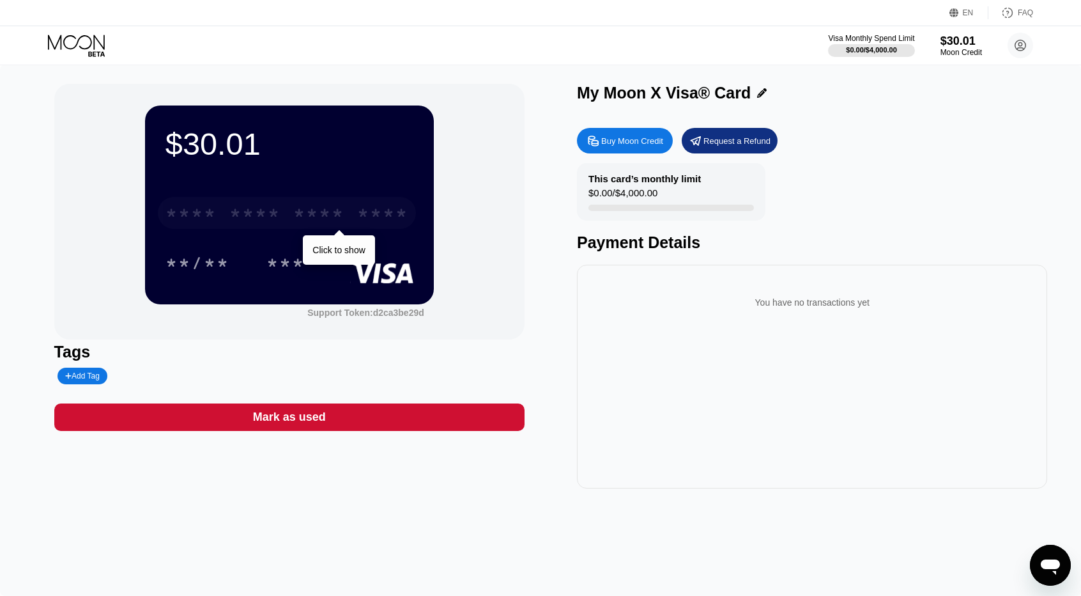
click at [329, 220] on div "* * * *" at bounding box center [318, 215] width 51 height 20
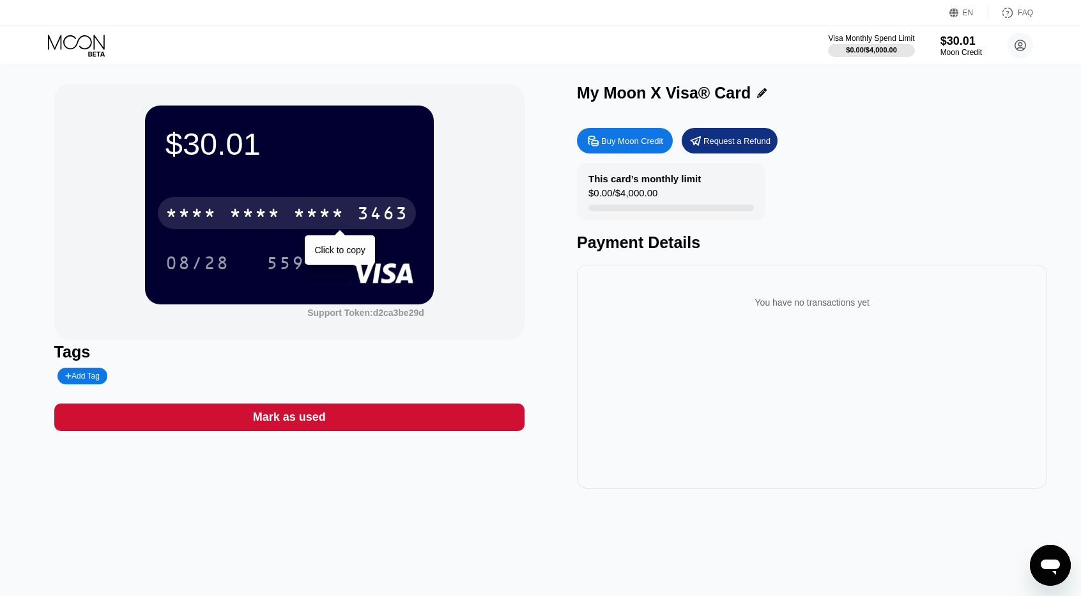
click at [326, 210] on div "* * * *" at bounding box center [318, 215] width 51 height 20
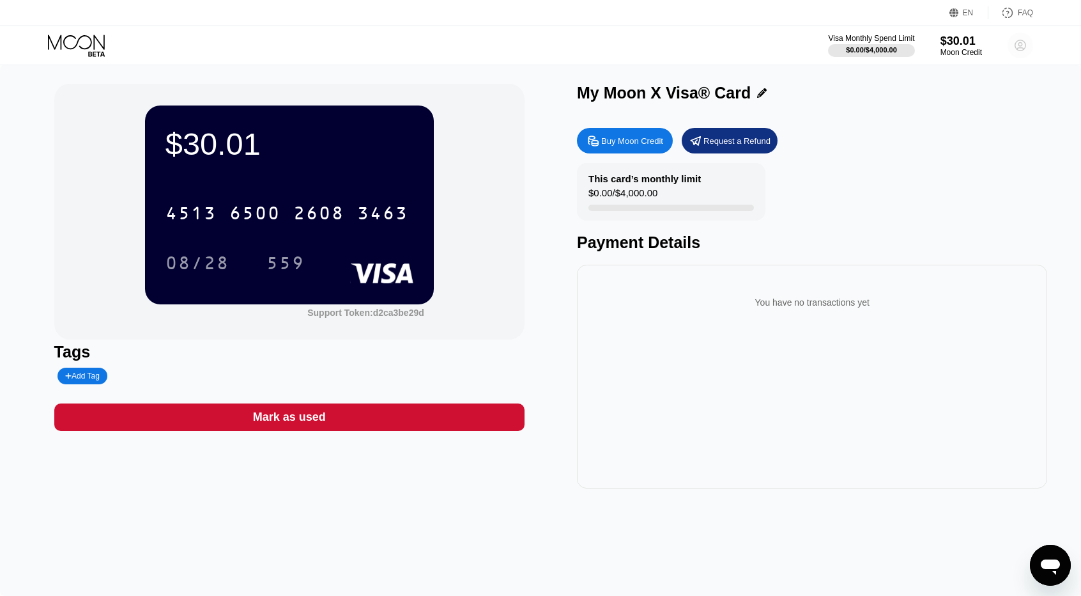
click at [1020, 45] on circle at bounding box center [1021, 46] width 26 height 26
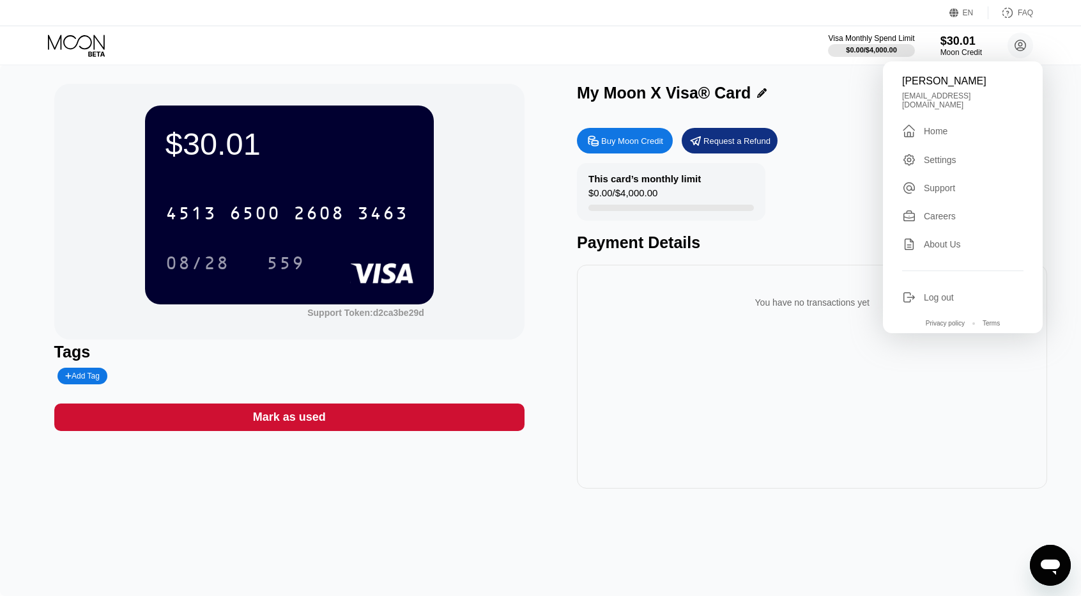
click at [938, 155] on div "Settings" at bounding box center [940, 160] width 33 height 10
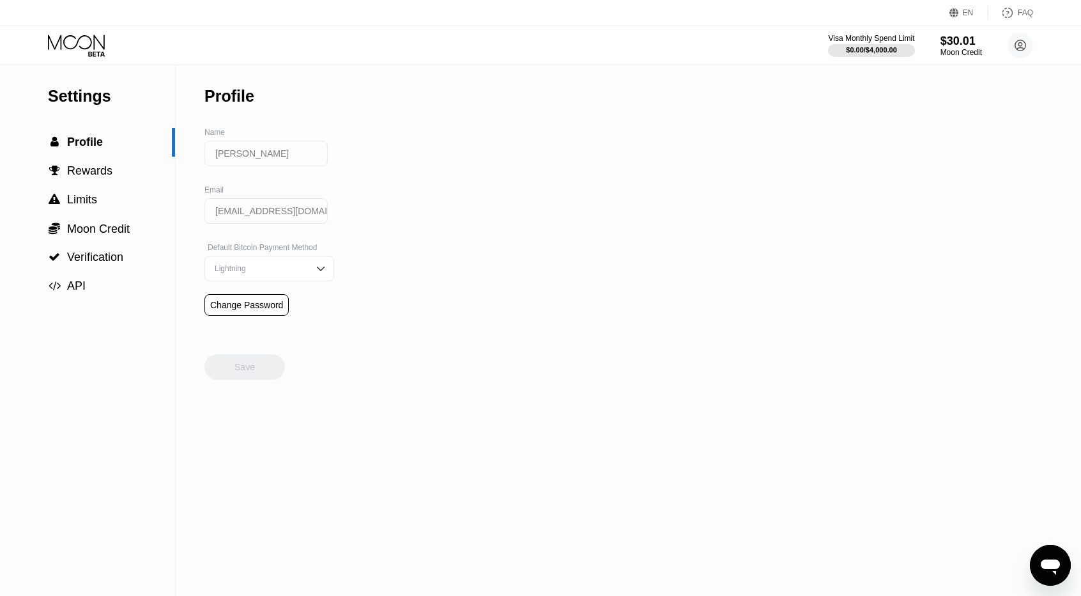
click at [82, 43] on icon at bounding box center [77, 46] width 59 height 22
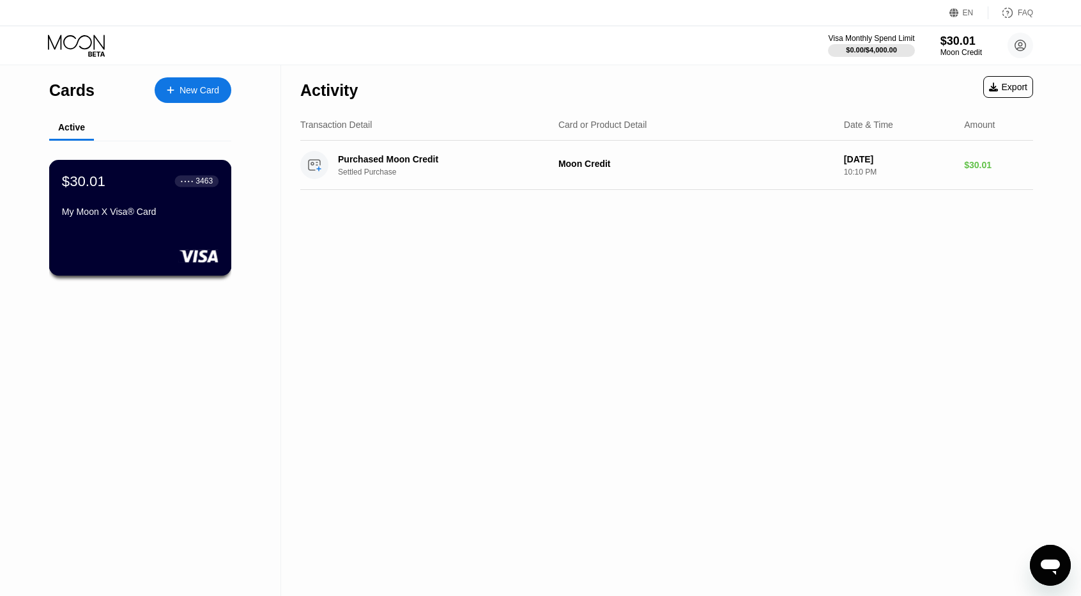
click at [114, 215] on div "My Moon X Visa® Card" at bounding box center [140, 211] width 157 height 10
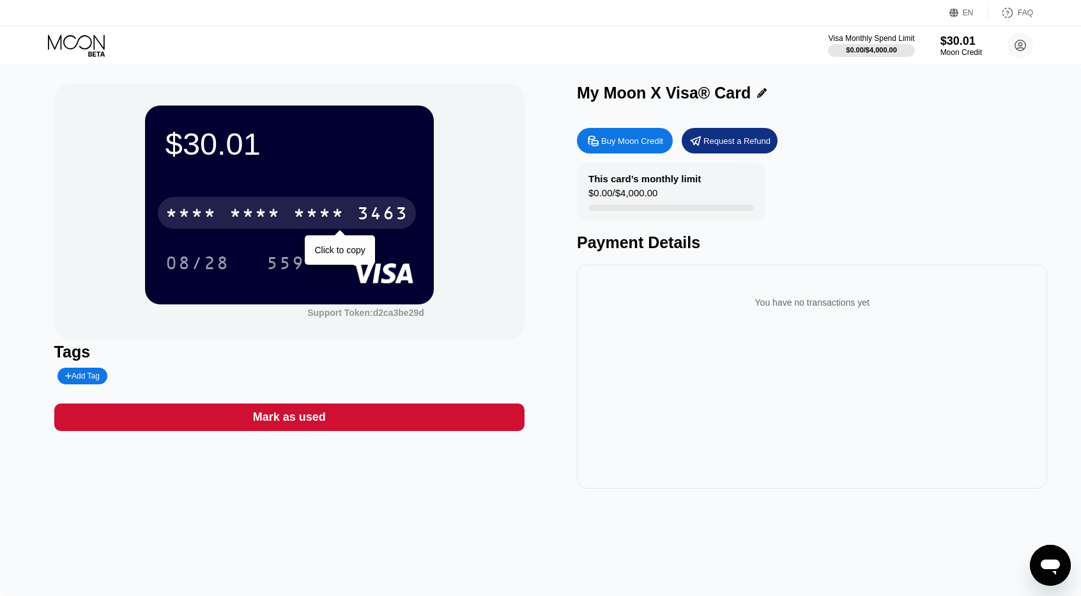
click at [311, 217] on div "* * * *" at bounding box center [318, 215] width 51 height 20
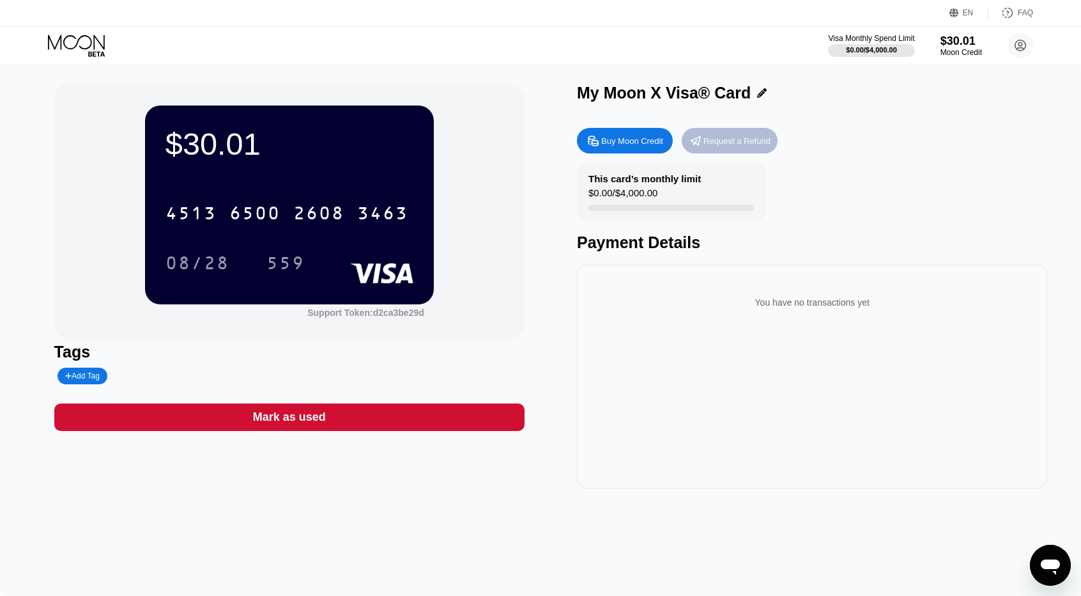
click at [723, 144] on div "Request a Refund" at bounding box center [737, 140] width 67 height 11
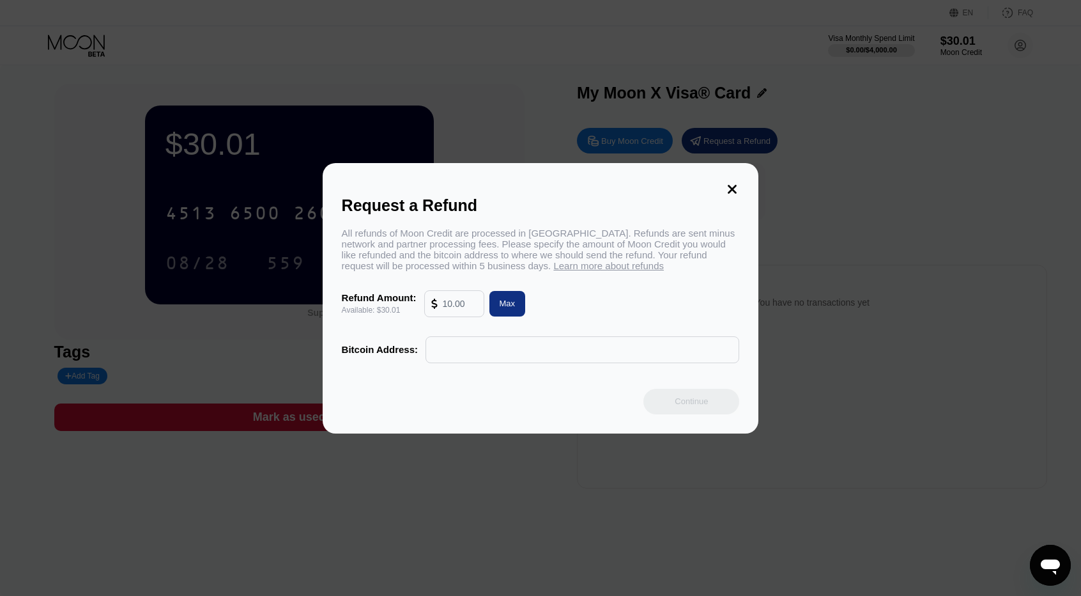
click at [505, 309] on div "Max" at bounding box center [508, 303] width 16 height 11
type input "30.01"
click at [497, 361] on input "text" at bounding box center [583, 350] width 300 height 26
click at [735, 185] on icon at bounding box center [733, 189] width 9 height 9
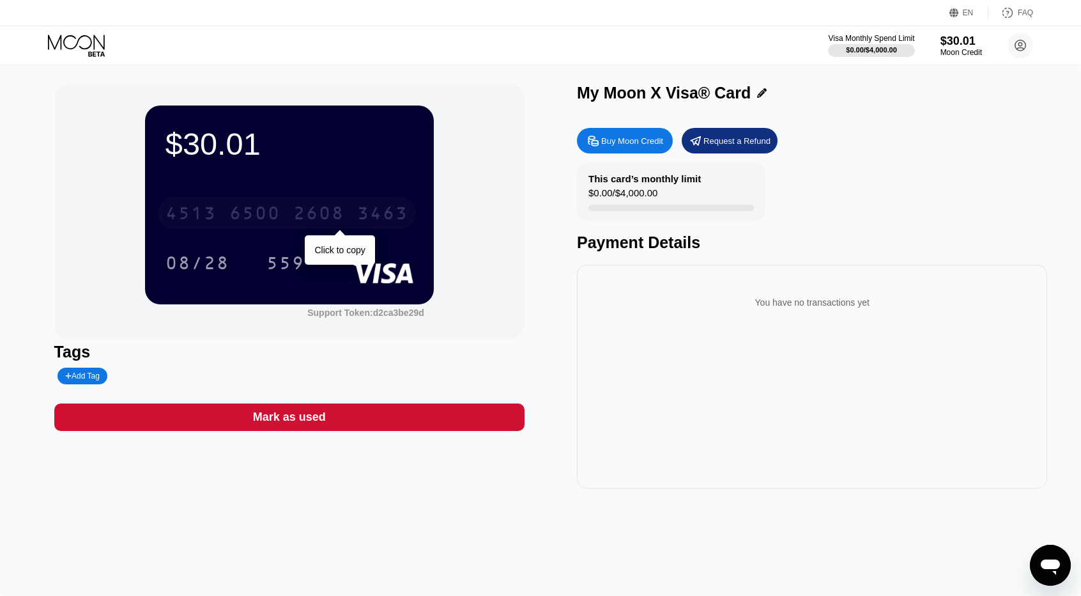
click at [368, 214] on div "3463" at bounding box center [382, 215] width 51 height 20
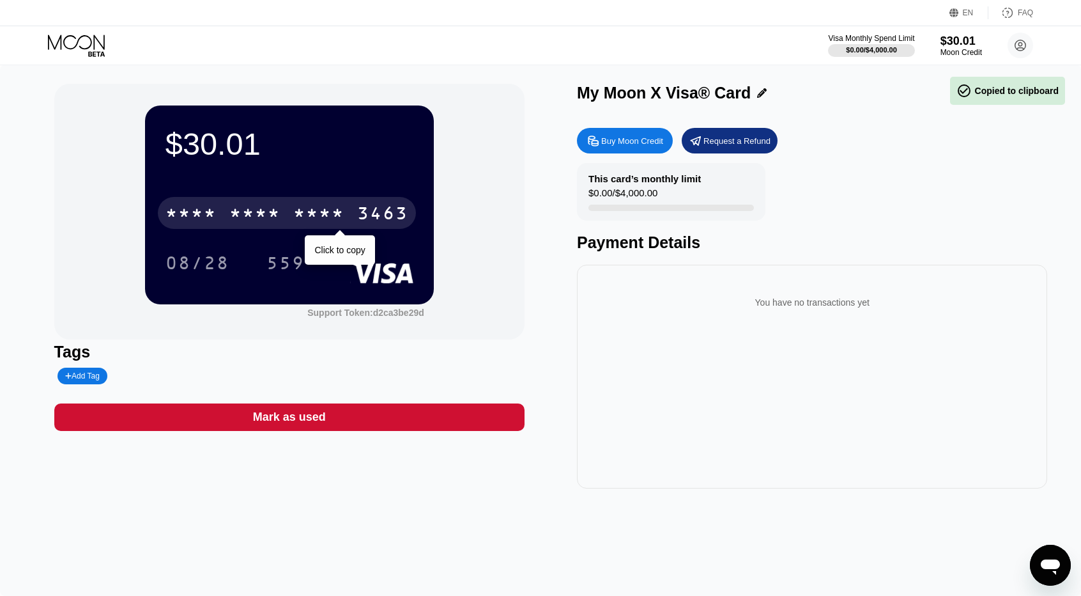
click at [368, 214] on div "3463" at bounding box center [382, 215] width 51 height 20
